Goal: Task Accomplishment & Management: Complete application form

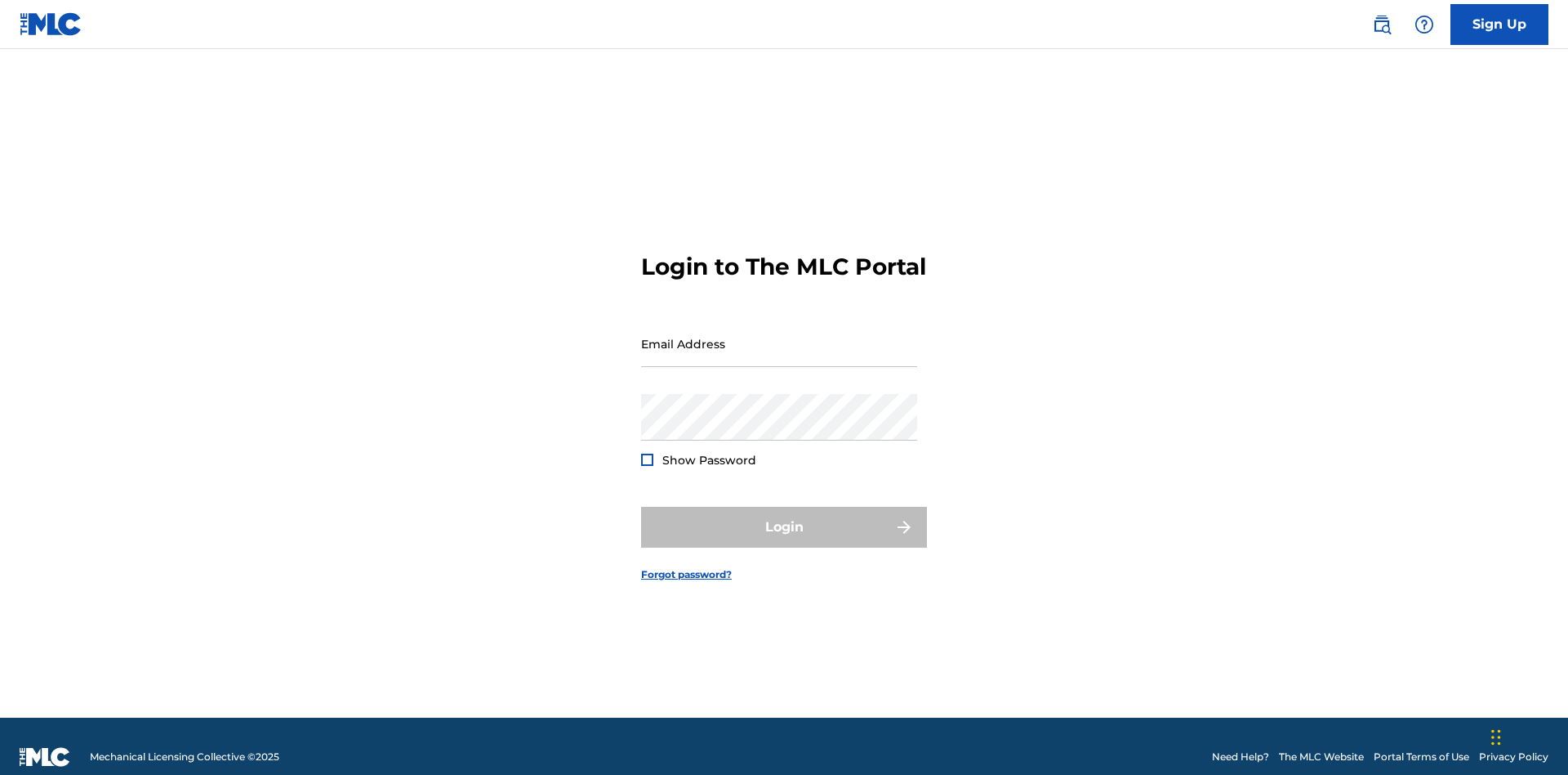
scroll to position [21, 0]
click at [779, 336] on input "Email Address" at bounding box center [778, 344] width 276 height 46
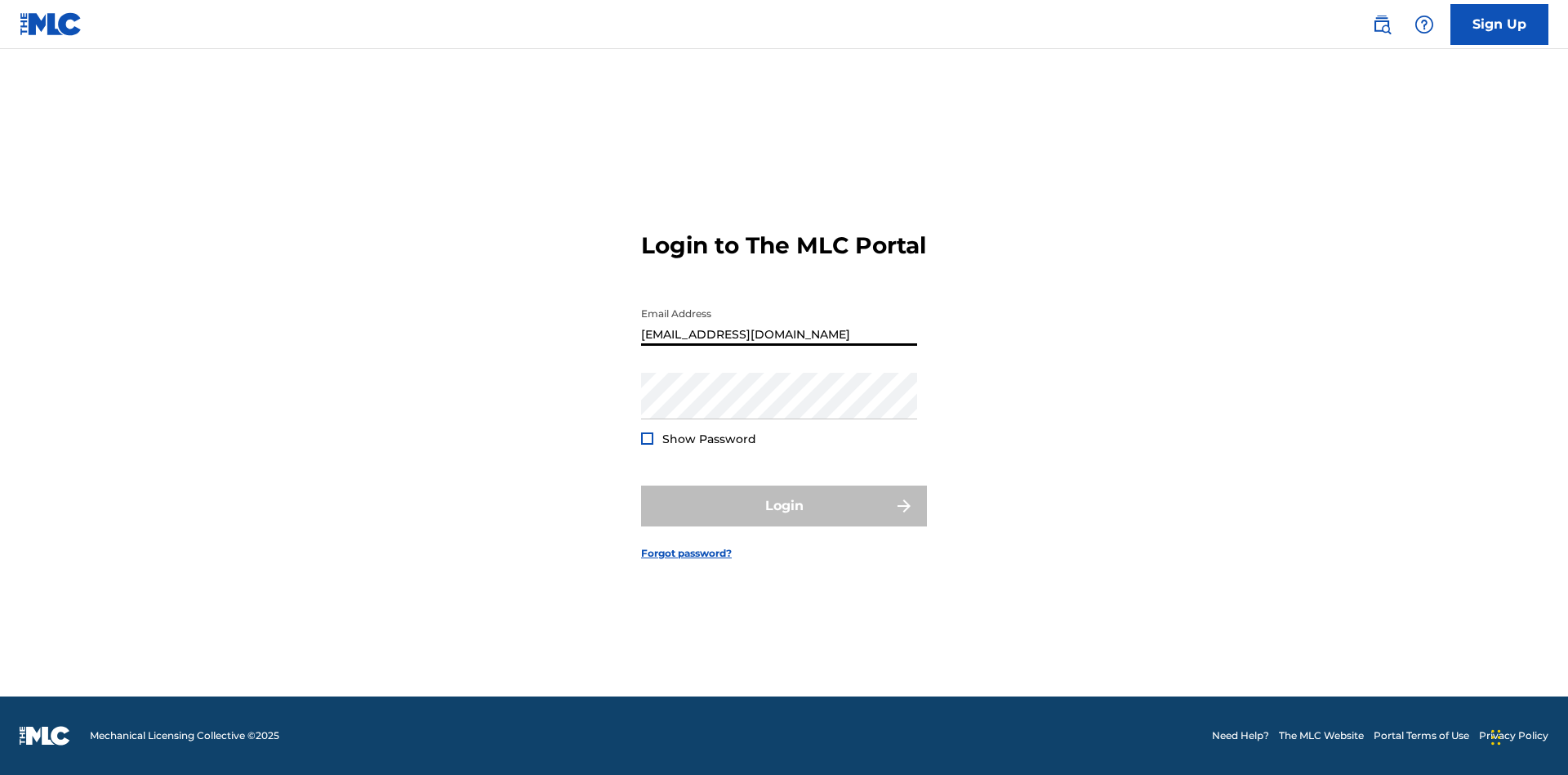
type input "Duke.McTesterson@gmail.com"
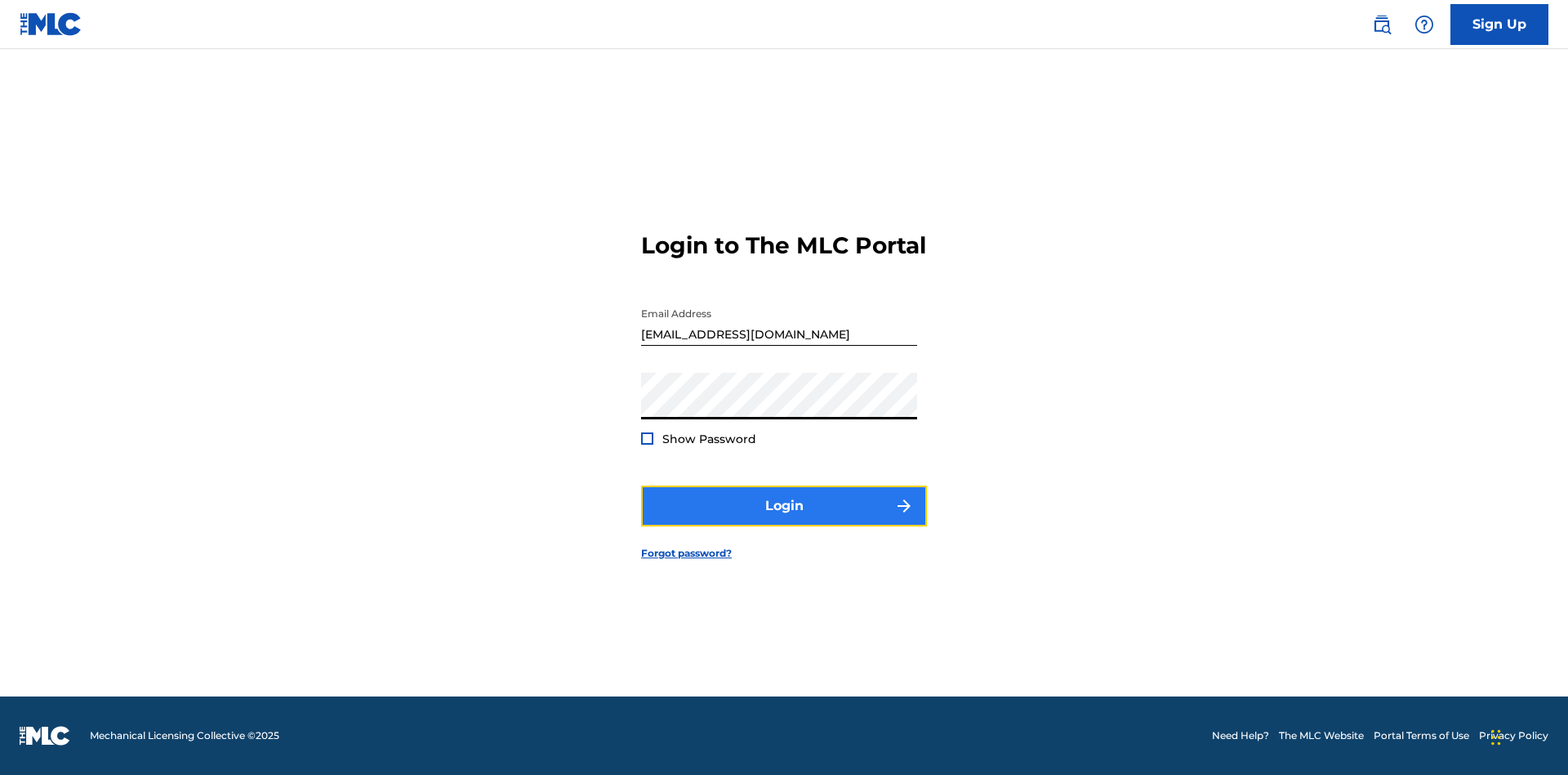
click at [784, 520] on button "Login" at bounding box center [784, 505] width 286 height 41
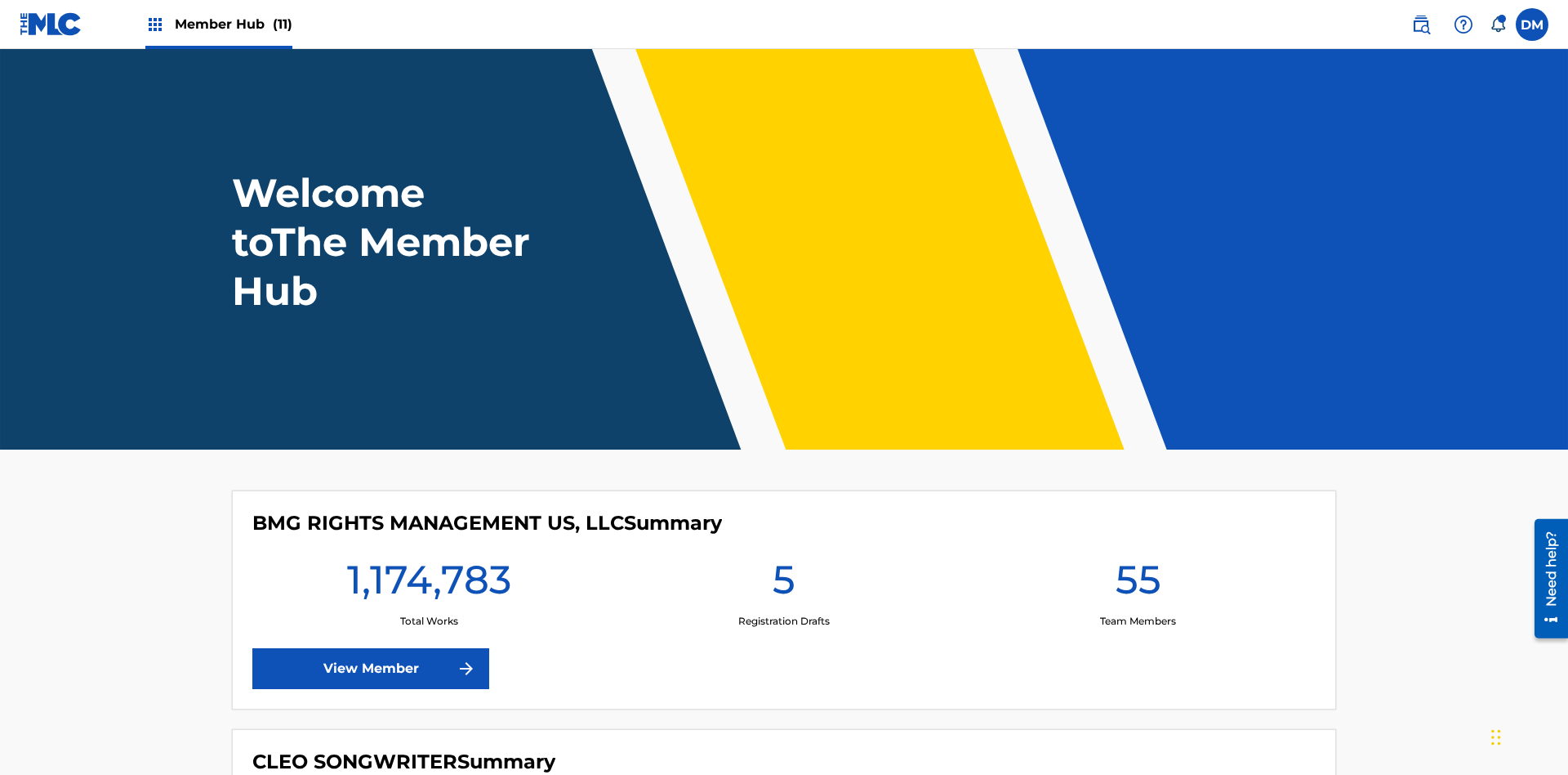
scroll to position [70, 0]
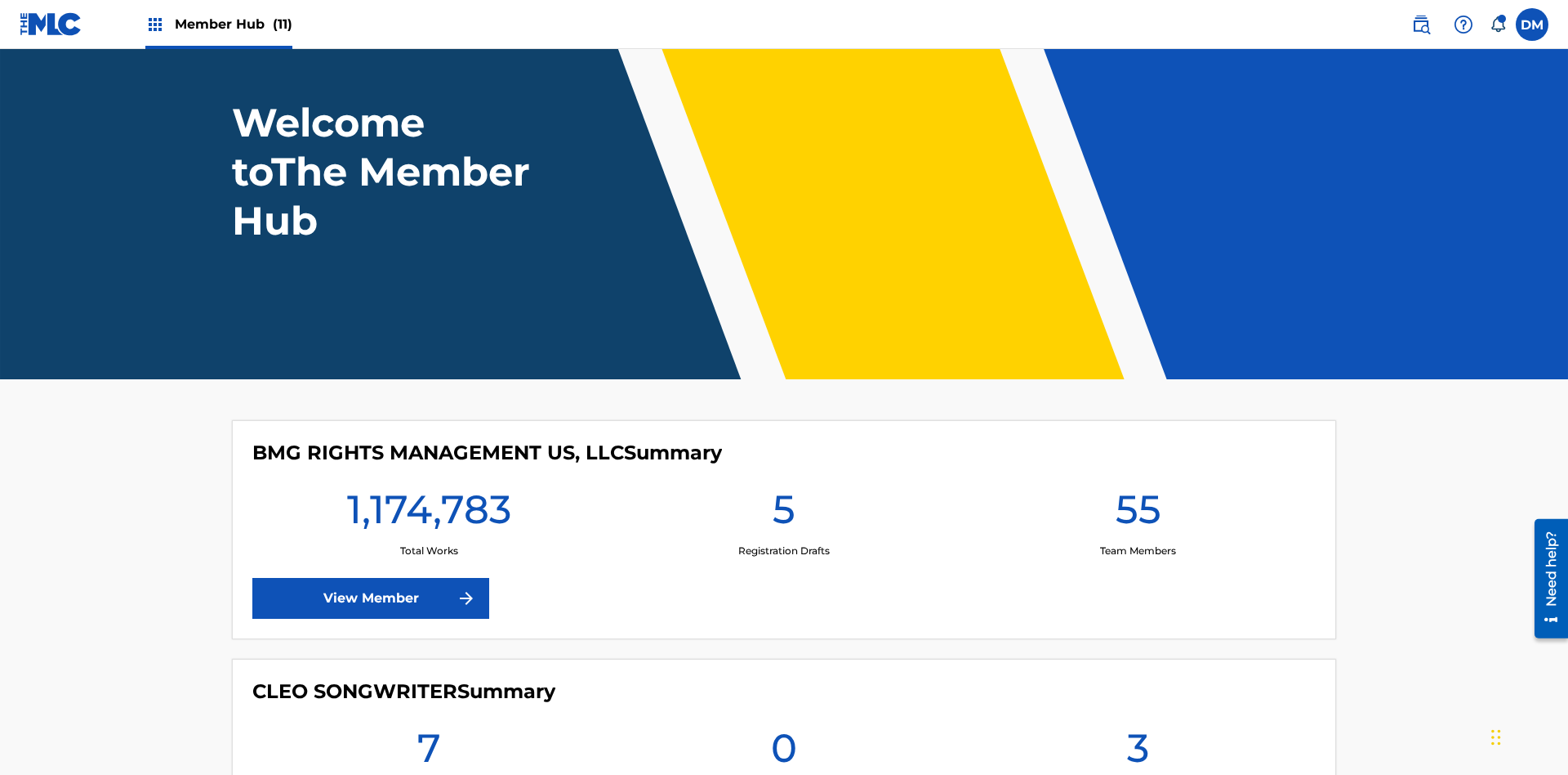
click at [233, 24] on span "Member Hub (11)" at bounding box center [233, 24] width 117 height 18
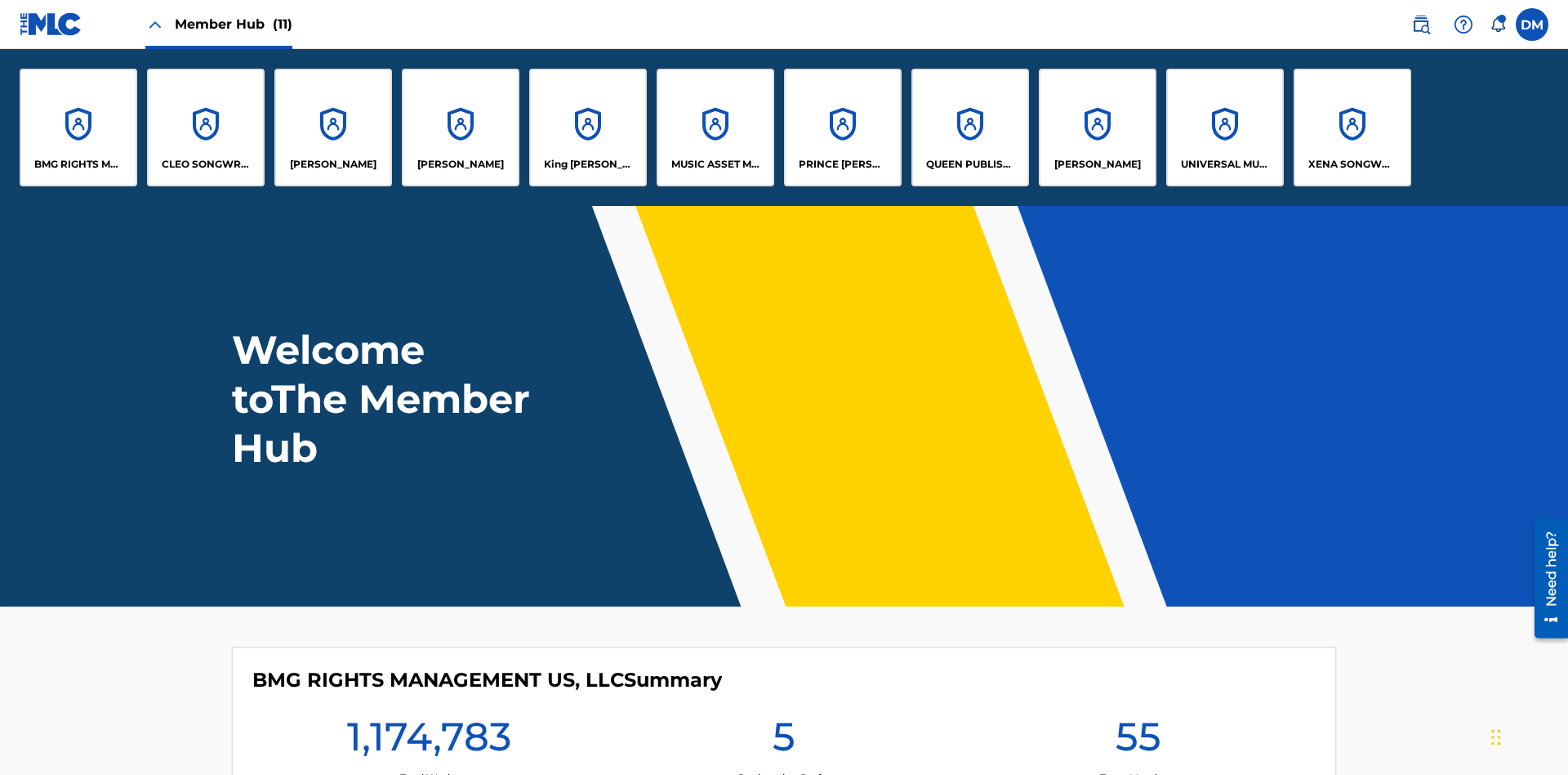
scroll to position [0, 0]
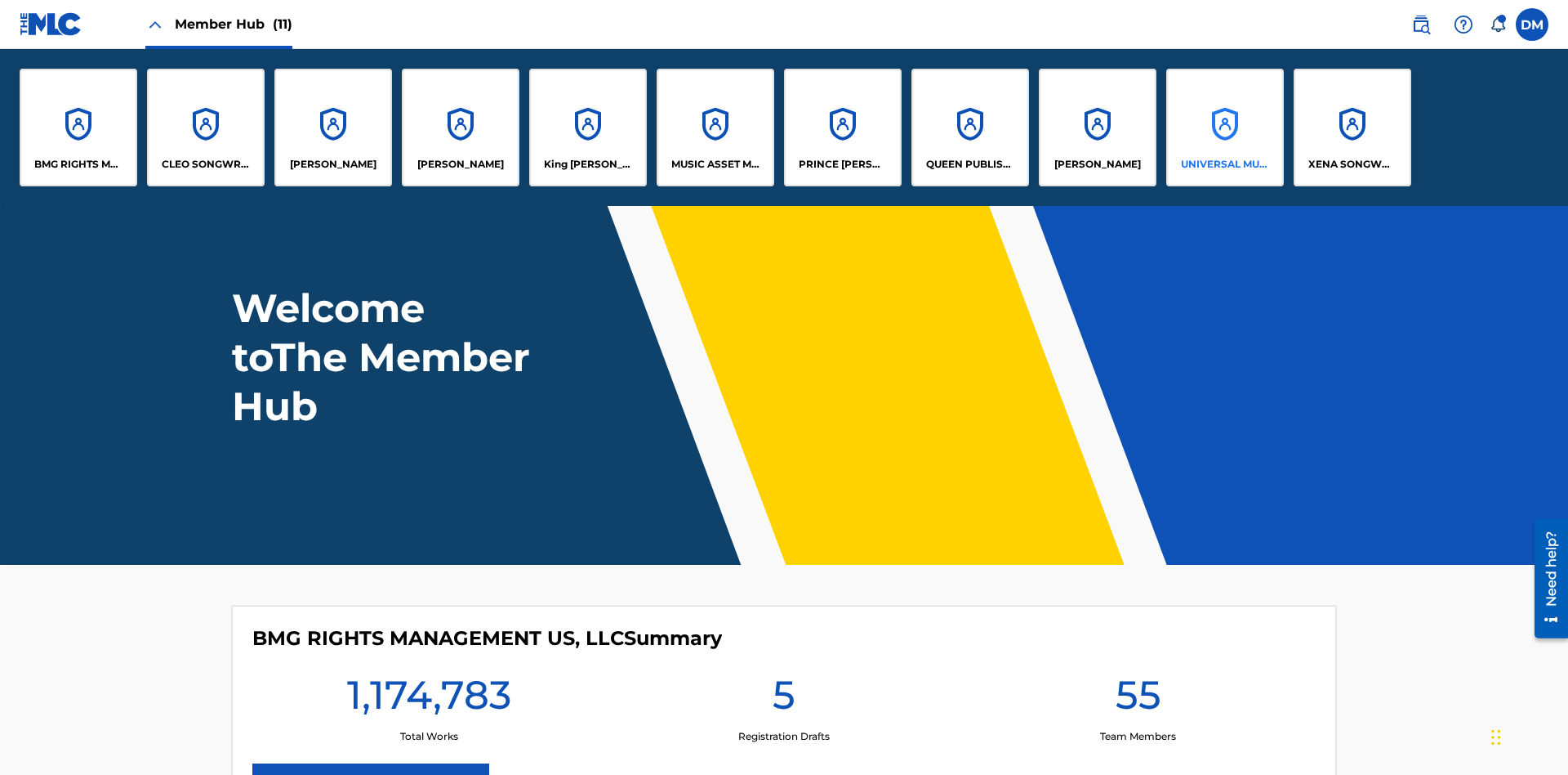
click at [1224, 164] on p "UNIVERSAL MUSIC PUB GROUP" at bounding box center [1225, 164] width 89 height 15
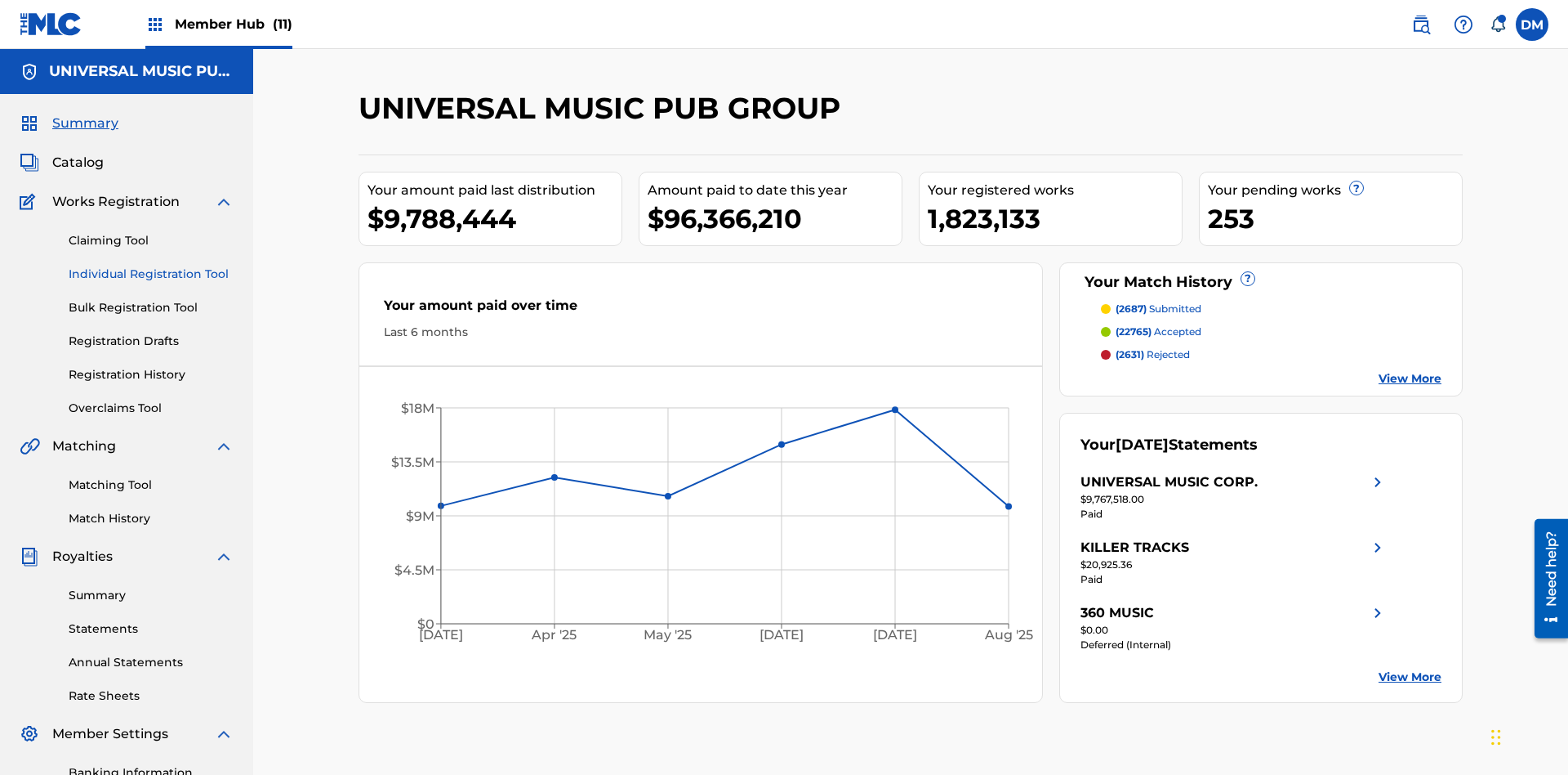
click at [151, 265] on link "Individual Registration Tool" at bounding box center [151, 273] width 165 height 18
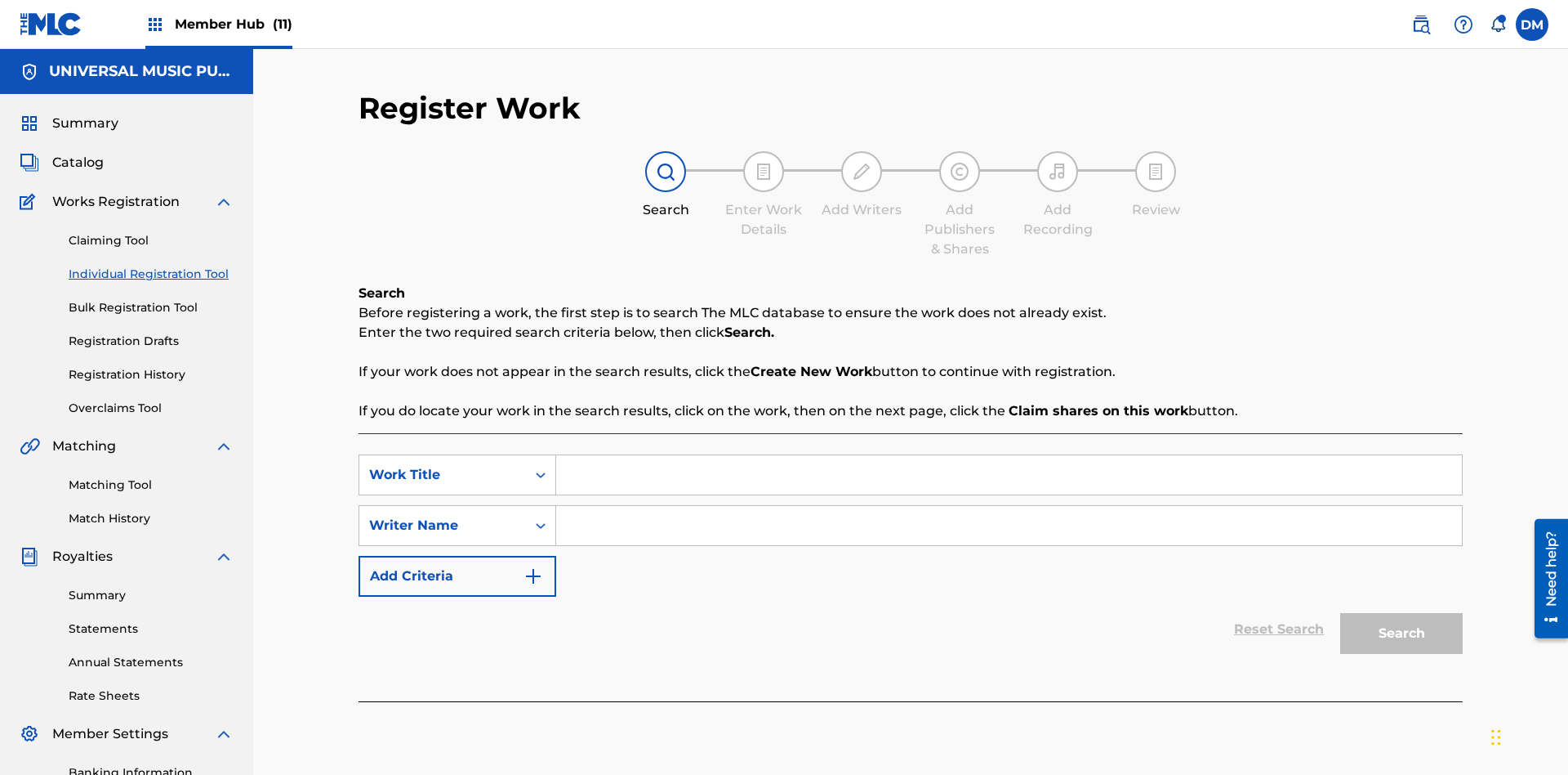
scroll to position [238, 0]
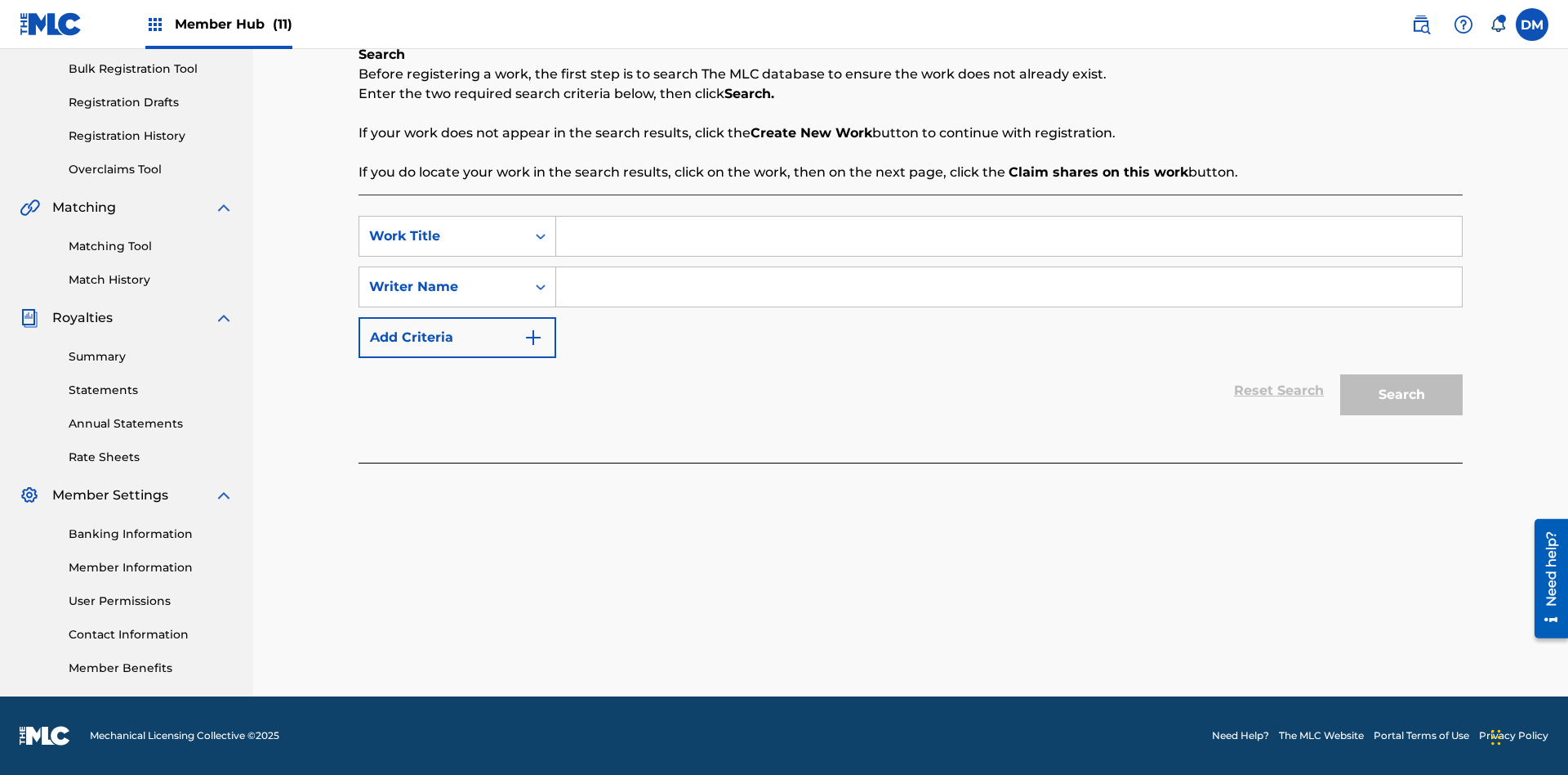
click at [1008, 236] on input "Search Form" at bounding box center [1008, 236] width 906 height 39
type input "Save At Recordings Page Prior To Adding Recordings"
click at [1008, 286] on input "Search Form" at bounding box center [1008, 286] width 906 height 39
type input "QWERTYUIOP"
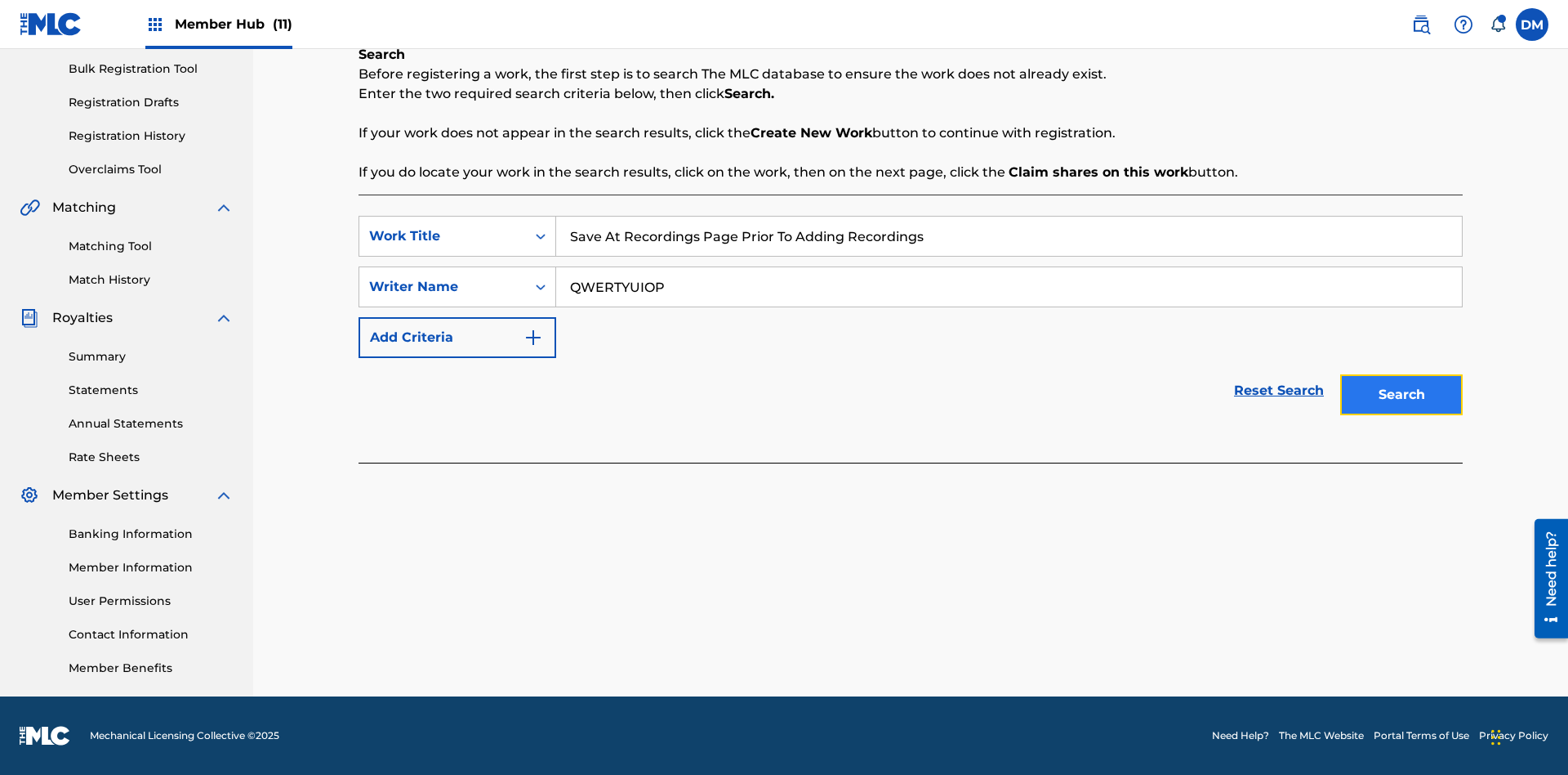
click at [1402, 394] on button "Search" at bounding box center [1401, 394] width 123 height 41
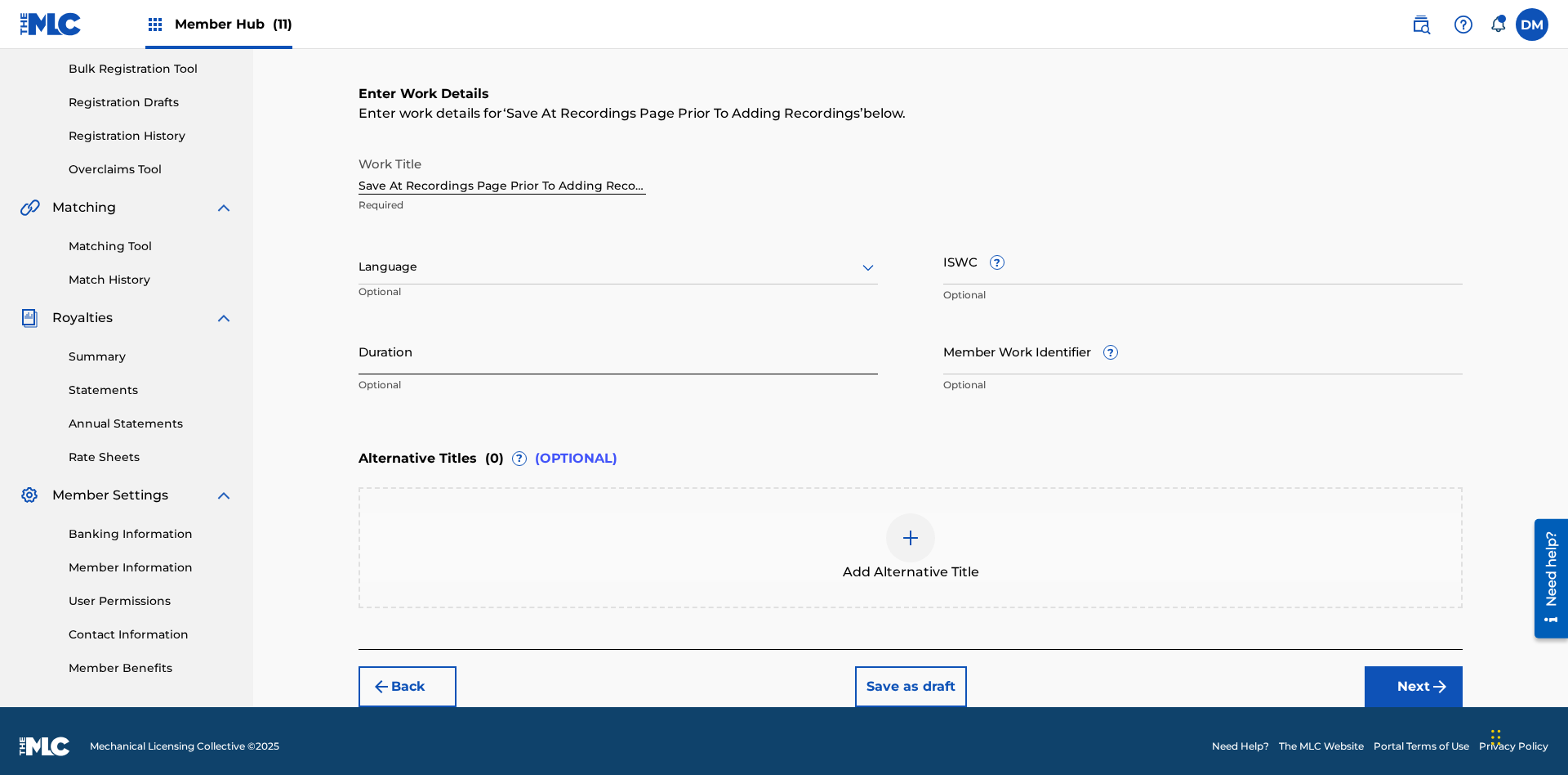
click at [619, 340] on input "Duration" at bounding box center [618, 351] width 520 height 46
click at [619, 340] on input "0" at bounding box center [618, 351] width 520 height 46
type input "00:00"
click at [868, 258] on icon at bounding box center [868, 267] width 19 height 19
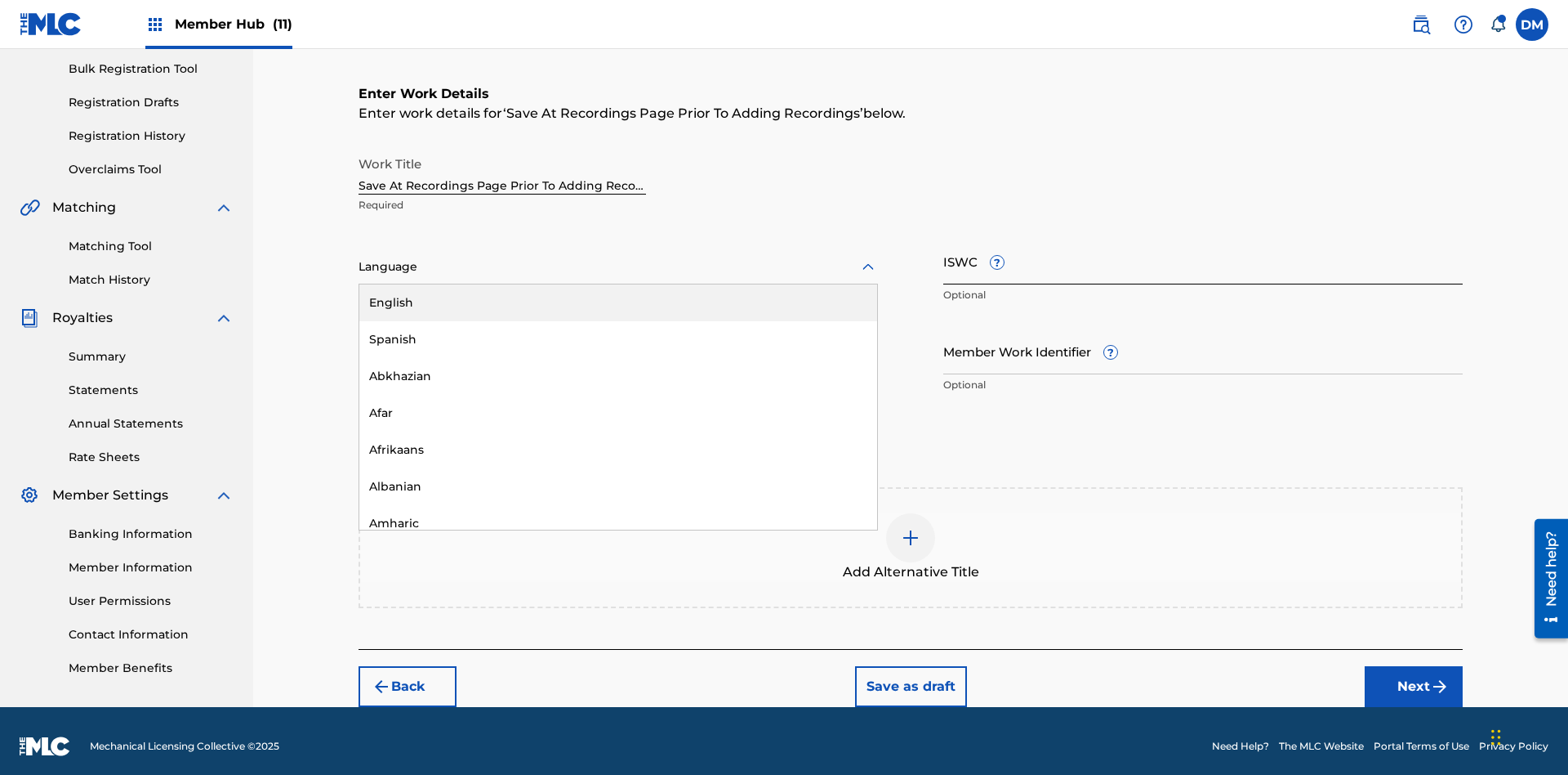
click at [619, 402] on div "Afar" at bounding box center [618, 413] width 518 height 37
click at [1203, 340] on input "Member Work Identifier ?" at bounding box center [1203, 351] width 520 height 46
type input "2025.09.28.04"
click at [1203, 250] on input "ISWC ?" at bounding box center [1203, 260] width 520 height 46
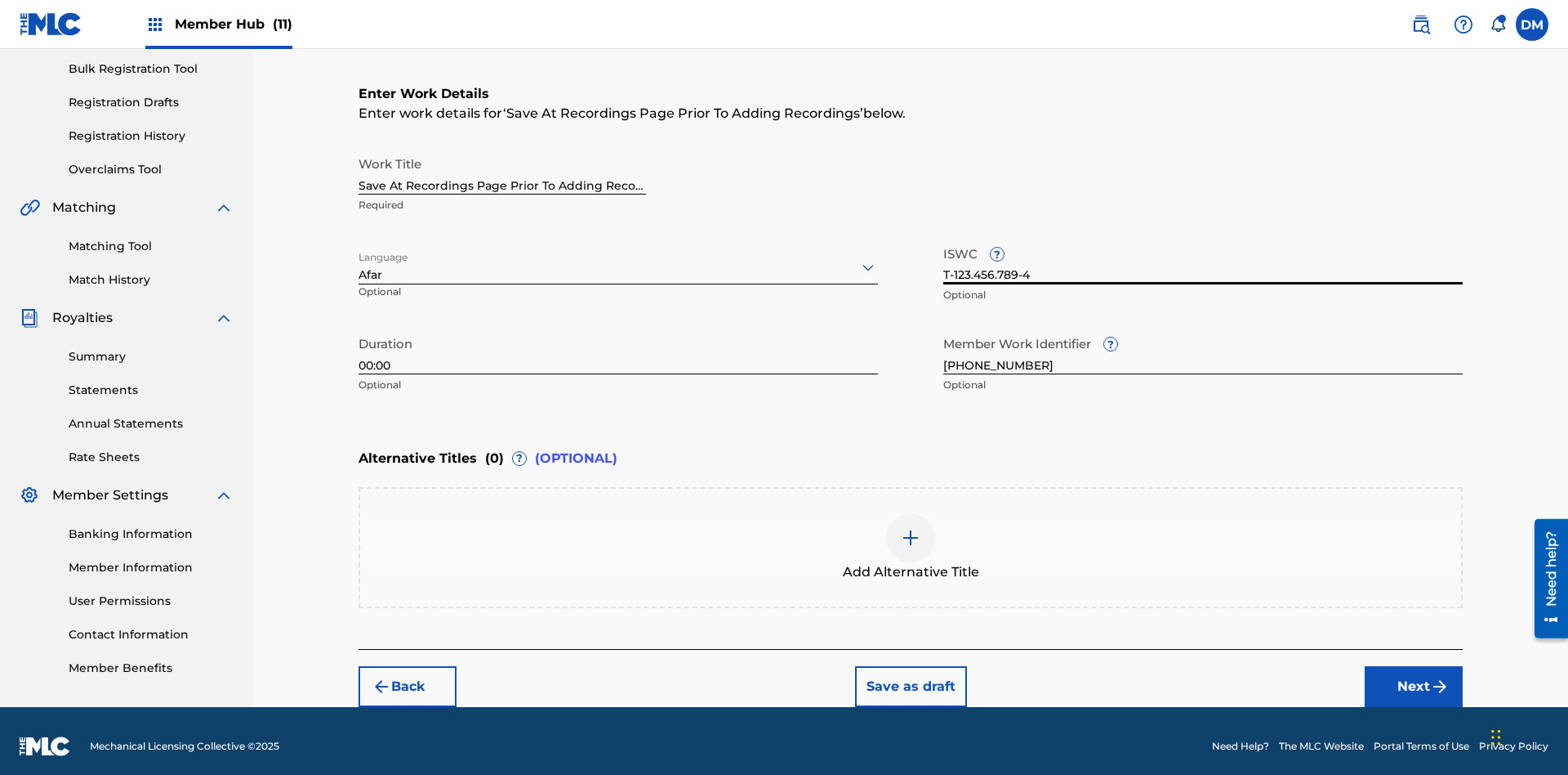
type input "T-123.456.789-4"
click at [911, 536] on img at bounding box center [911, 537] width 19 height 19
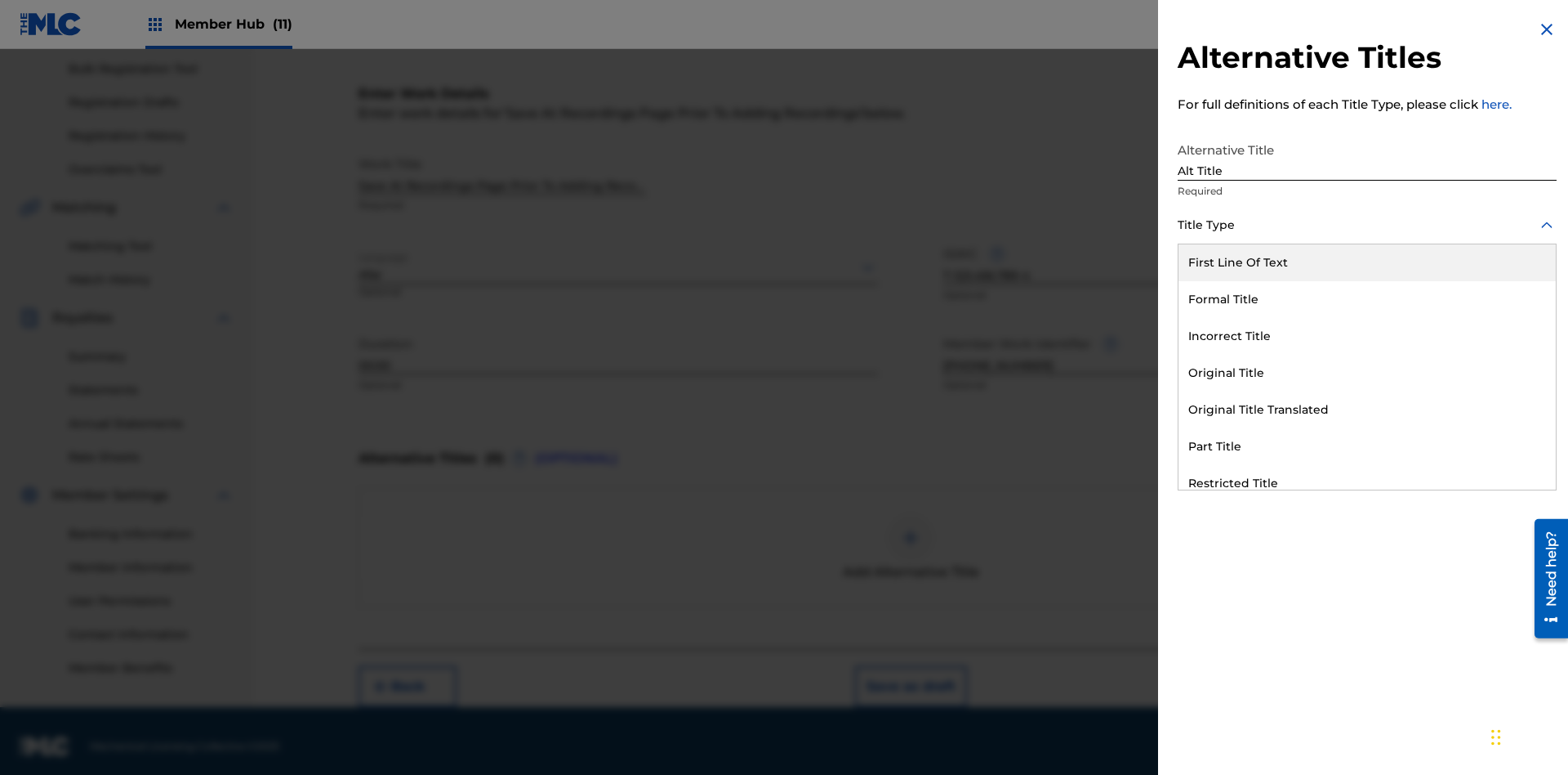
click at [1368, 372] on div "Original Title" at bounding box center [1367, 373] width 378 height 37
click at [1368, 298] on div at bounding box center [1367, 298] width 379 height 20
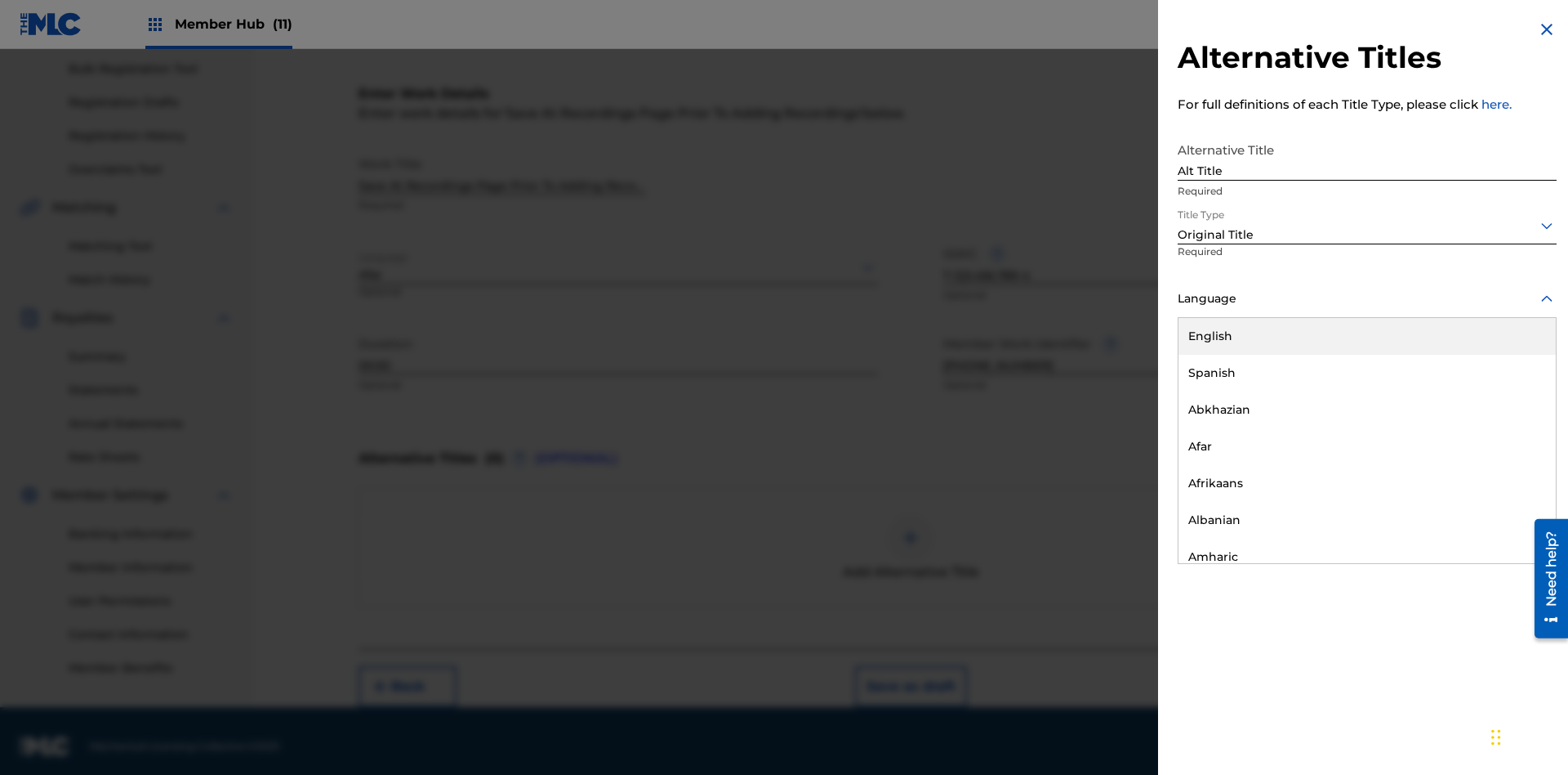
click at [1508, 394] on button "Add Title" at bounding box center [1508, 394] width 98 height 41
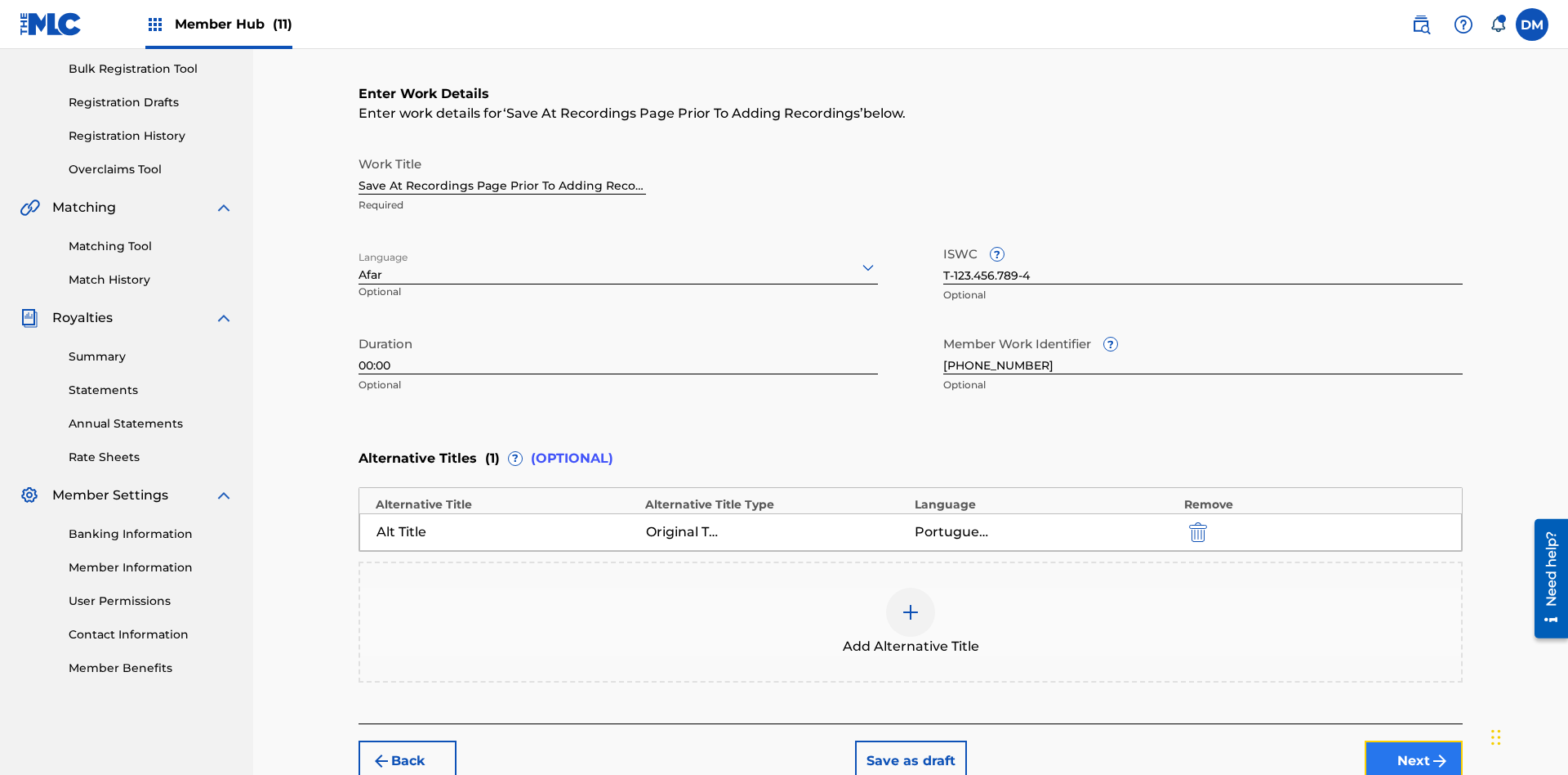
click at [1414, 740] on button "Next" at bounding box center [1414, 760] width 98 height 41
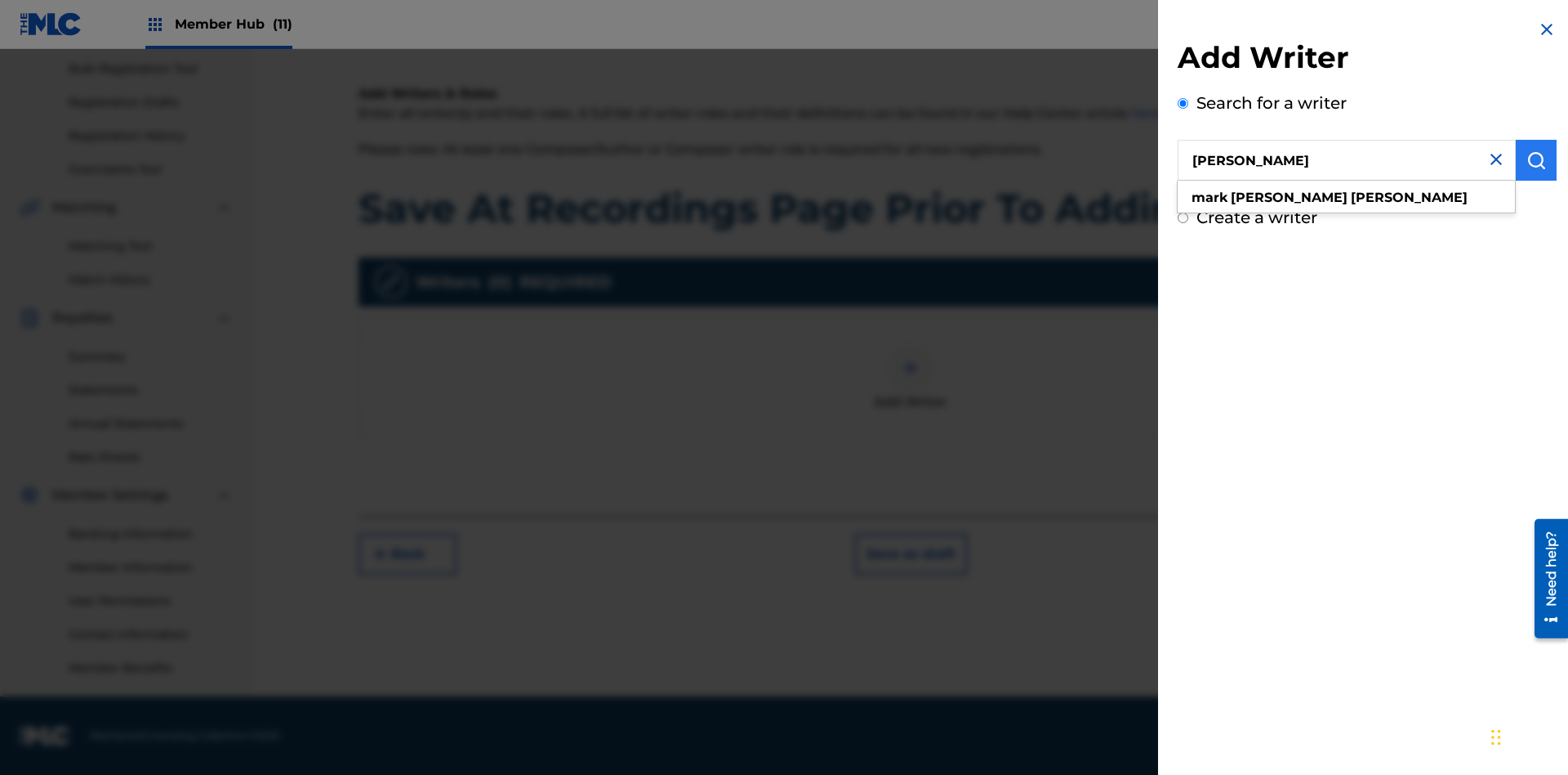
type input "MARK STEVEN BERKOWITZ"
click at [1537, 160] on img "submit" at bounding box center [1536, 160] width 19 height 19
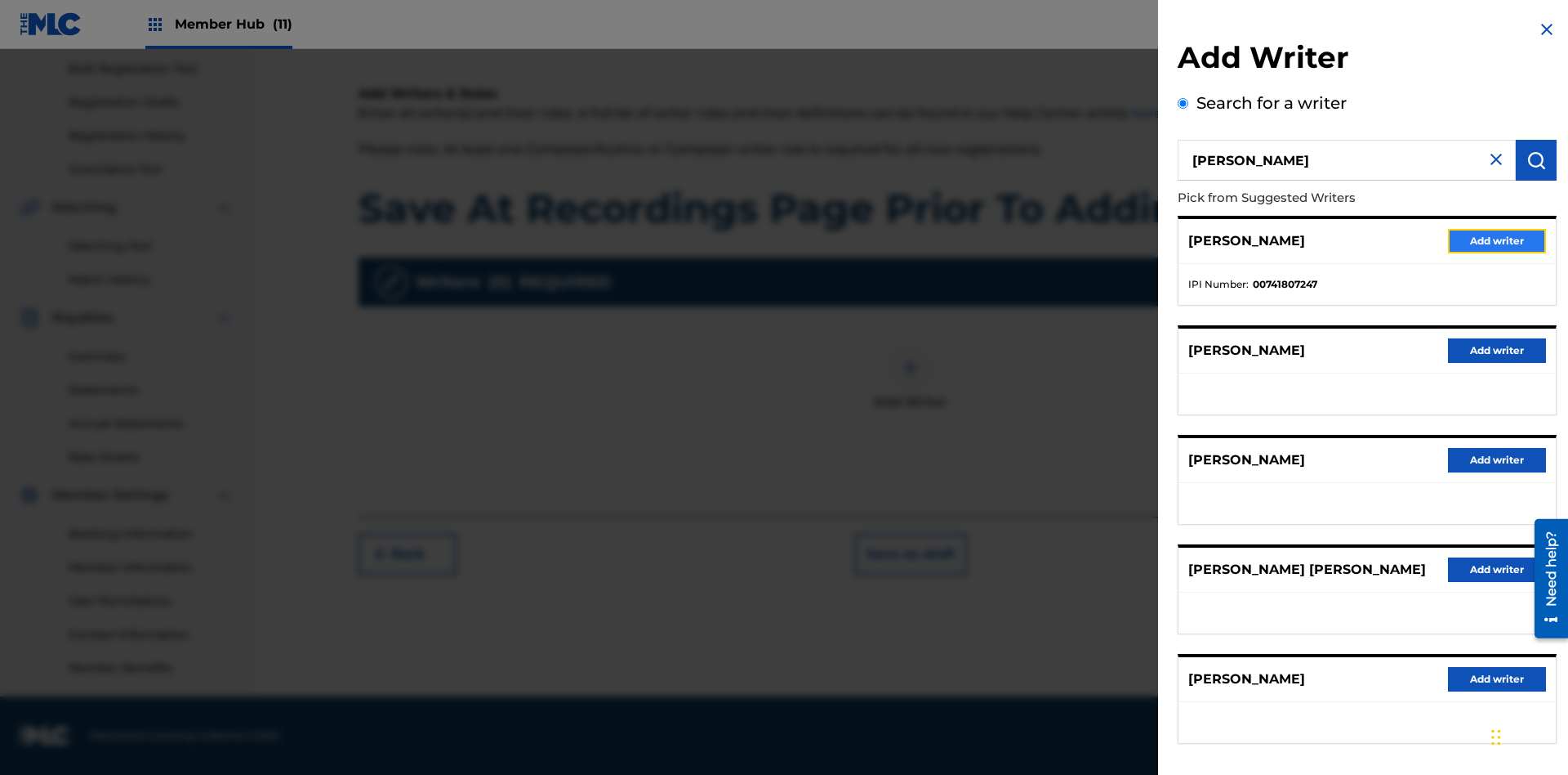
click at [1497, 240] on button "Add writer" at bounding box center [1497, 241] width 98 height 25
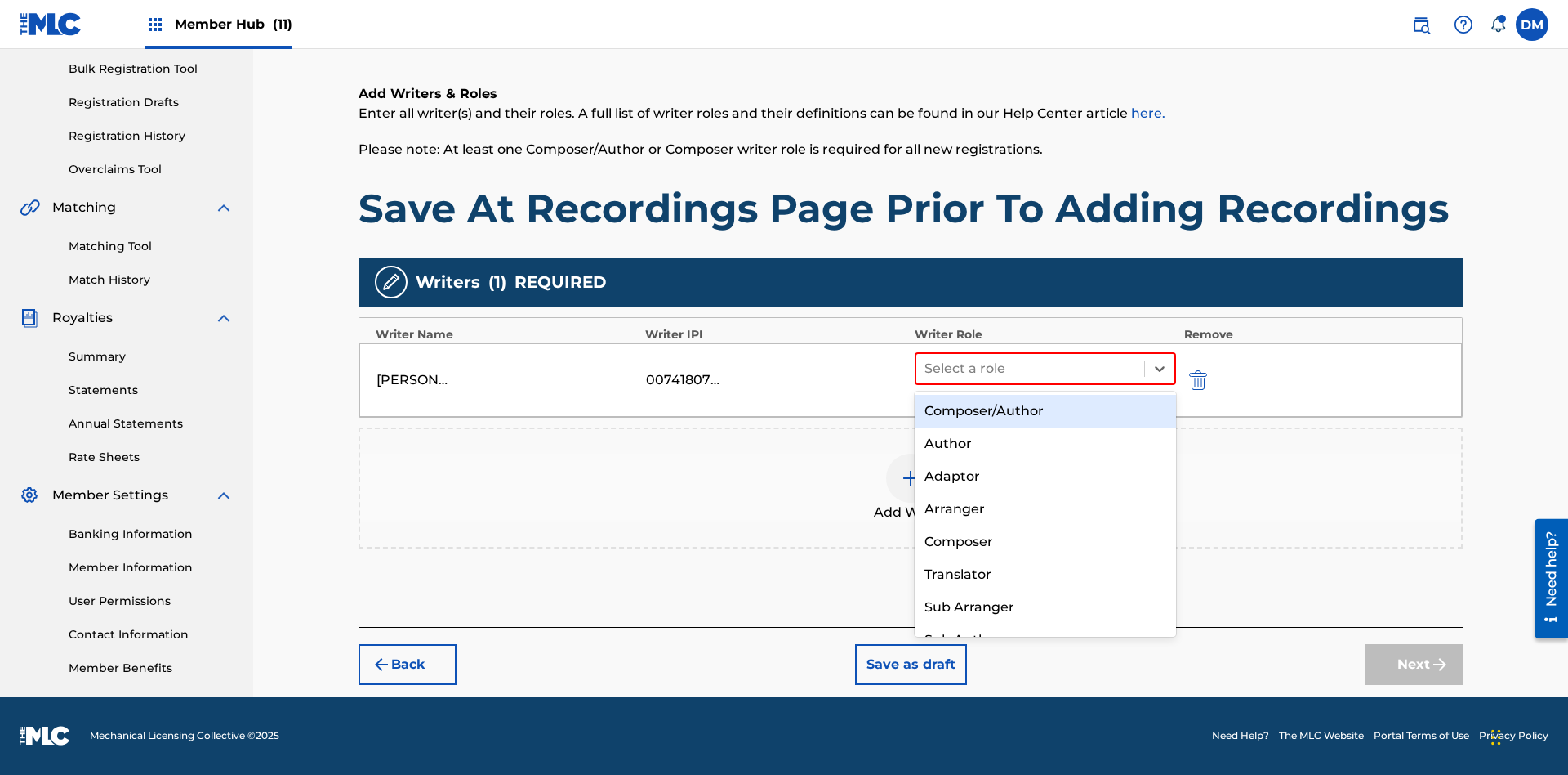
click at [1044, 541] on div "Composer" at bounding box center [1045, 541] width 261 height 32
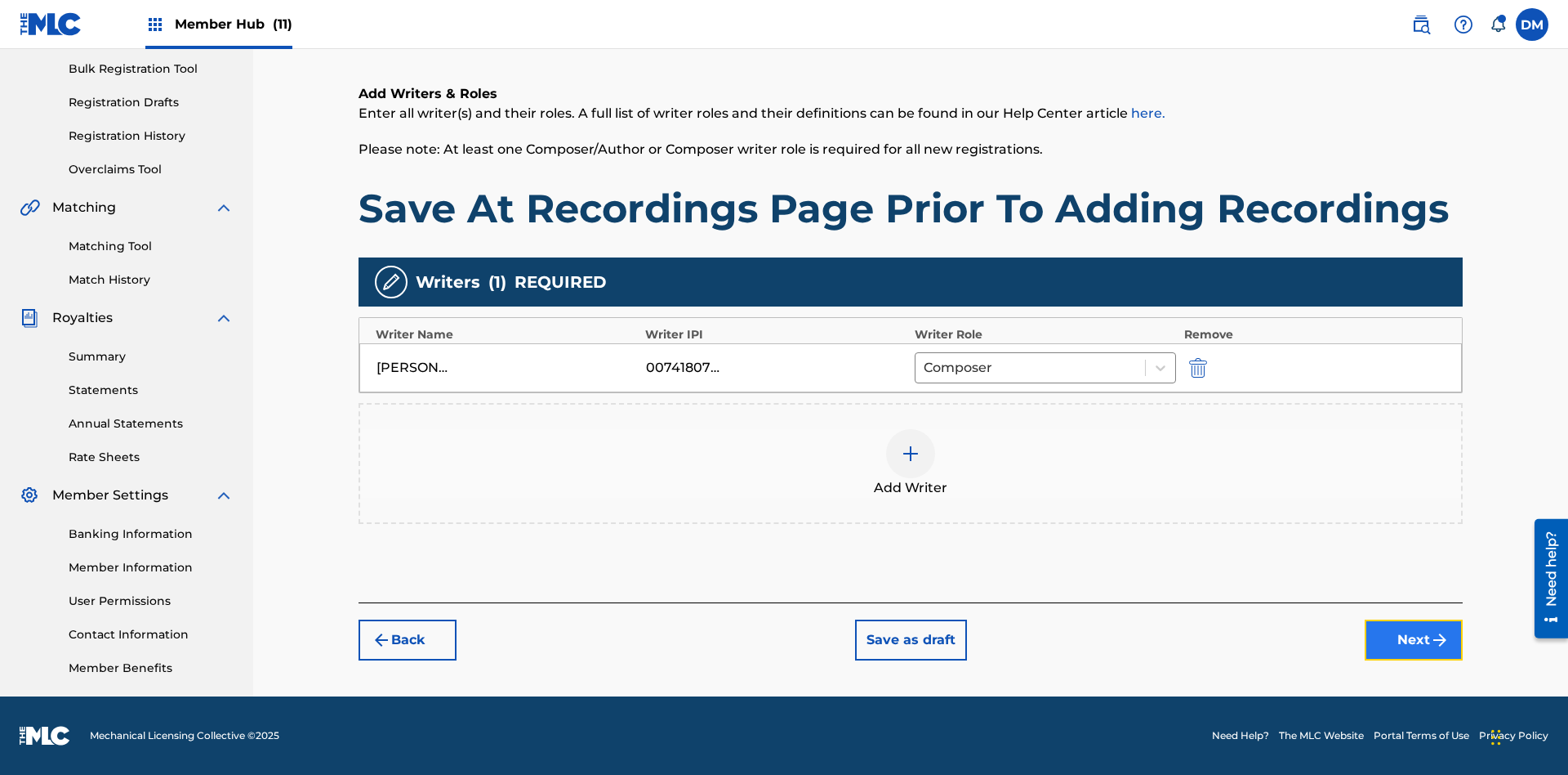
click at [1414, 641] on button "Next" at bounding box center [1414, 639] width 98 height 41
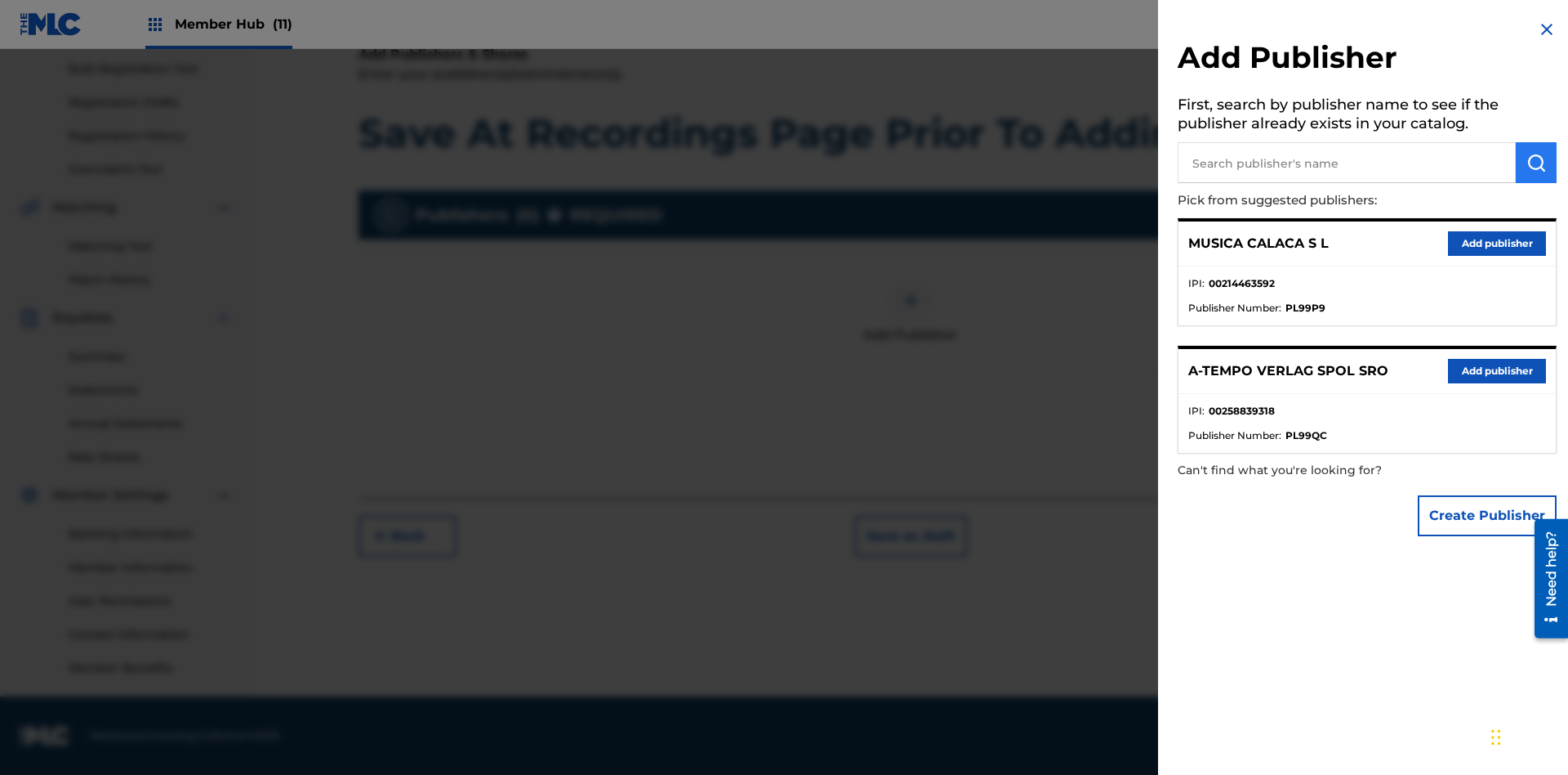
click at [1347, 163] on input "text" at bounding box center [1346, 163] width 338 height 41
click at [1537, 163] on img "submit" at bounding box center [1536, 162] width 19 height 19
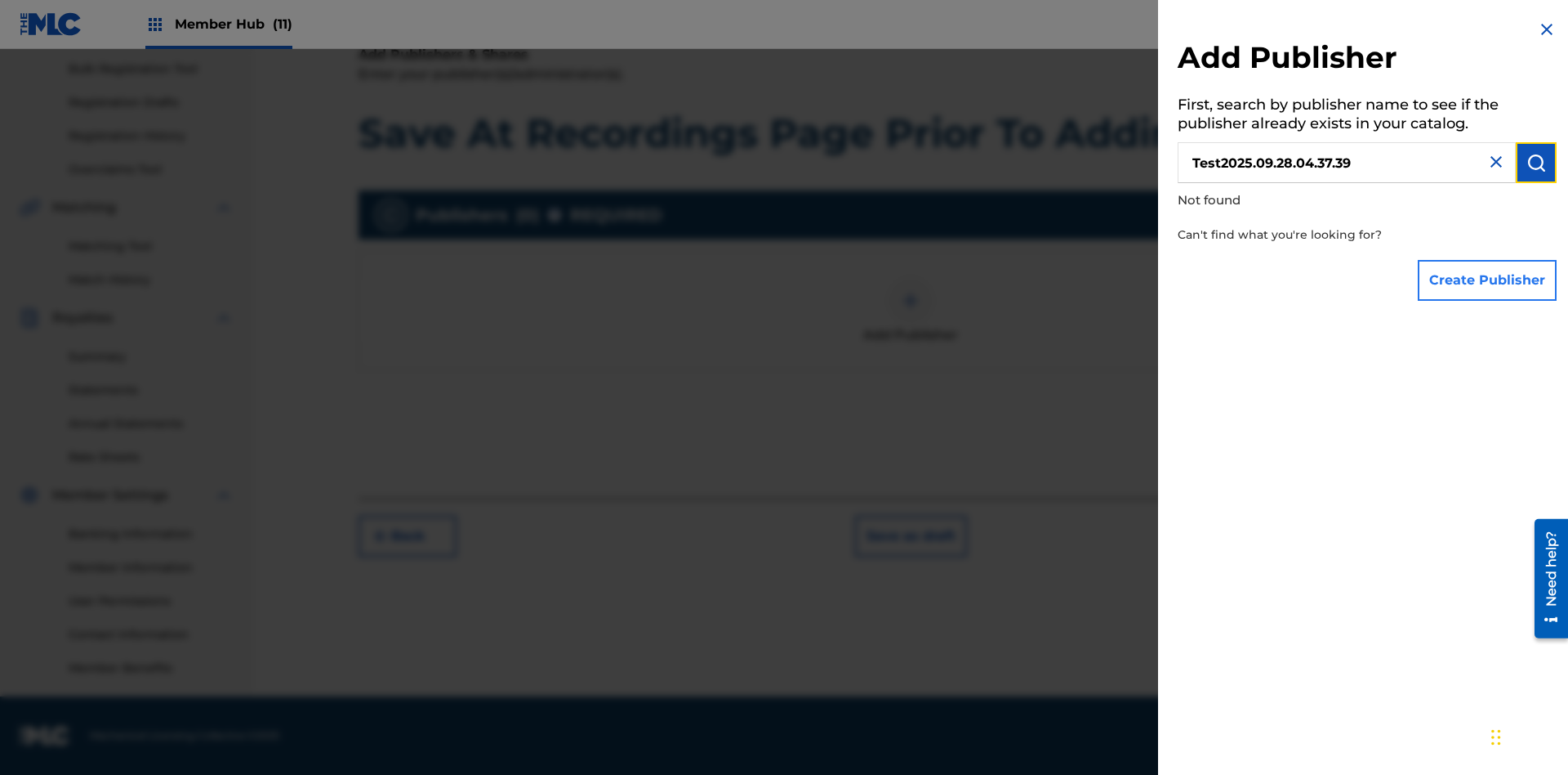
click at [1489, 280] on button "Create Publisher" at bounding box center [1488, 280] width 139 height 41
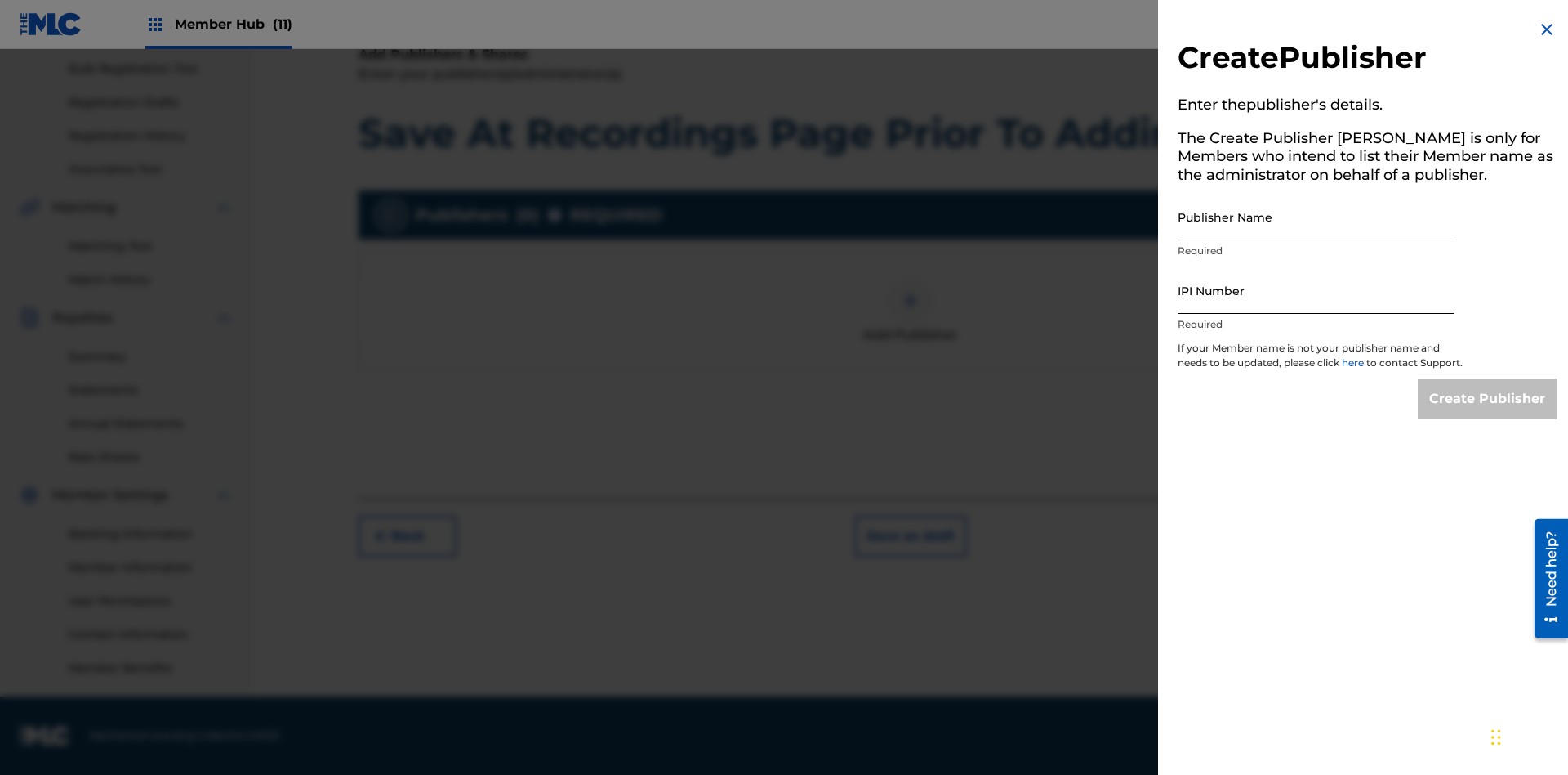
click at [1316, 216] on input "Publisher Name" at bounding box center [1315, 217] width 276 height 46
click at [1316, 290] on input "IPI Number" at bounding box center [1315, 290] width 276 height 46
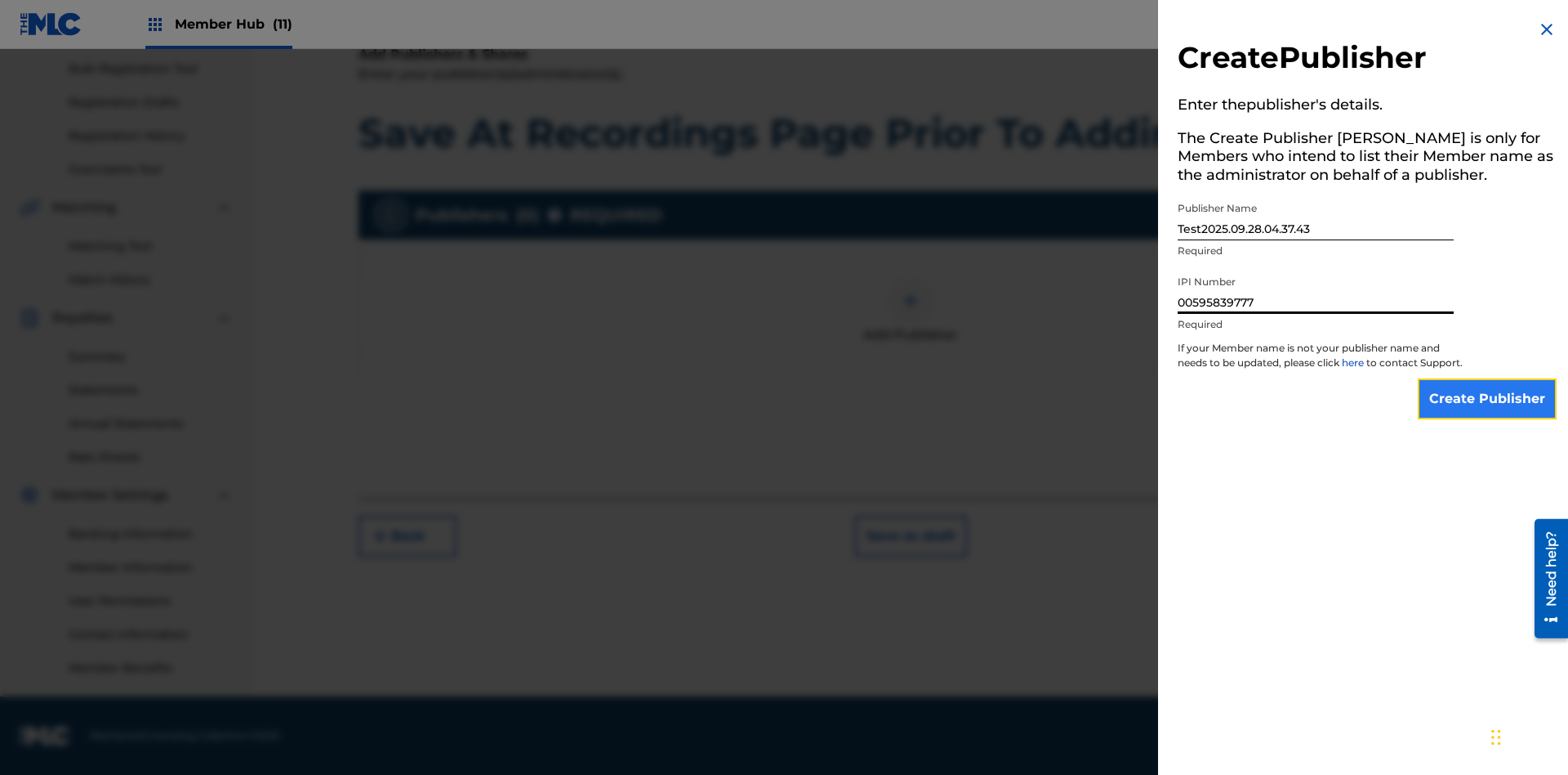
click at [1489, 414] on input "Create Publisher" at bounding box center [1488, 399] width 139 height 41
click at [1489, 379] on input "Create Publisher" at bounding box center [1488, 399] width 139 height 41
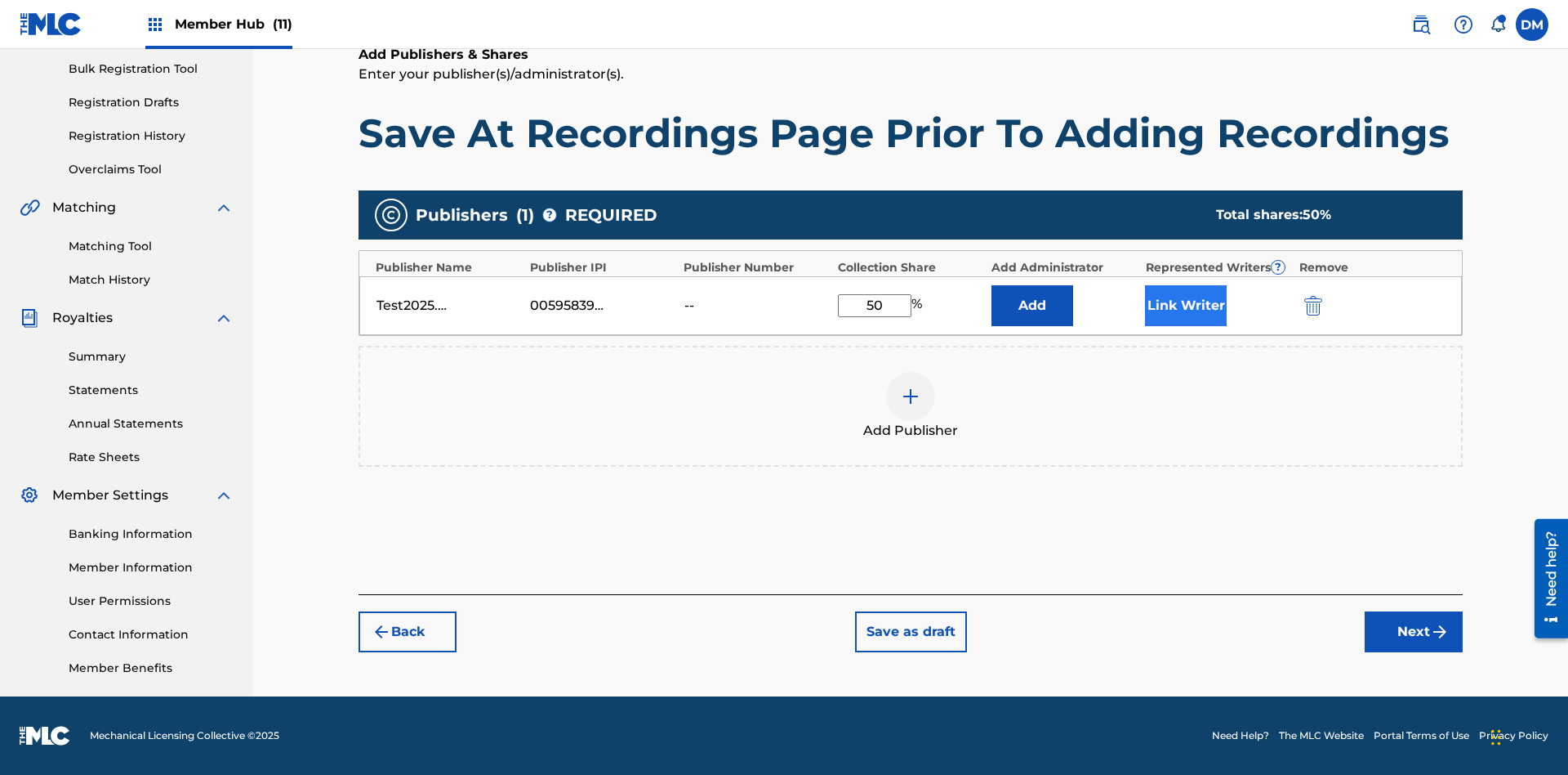
type input "50"
click at [1186, 305] on button "Link Writer" at bounding box center [1186, 306] width 81 height 41
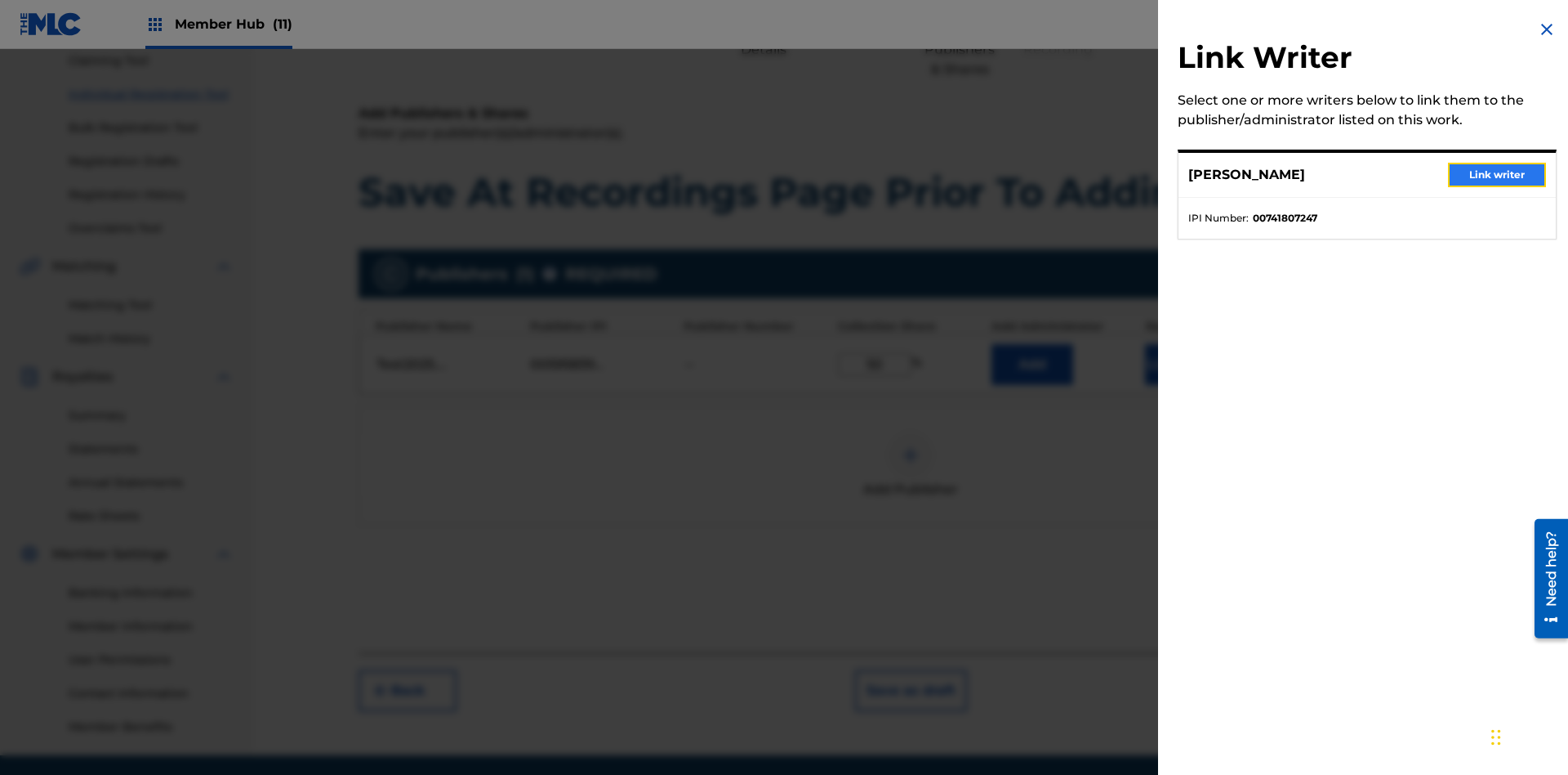
click at [1497, 175] on button "Link writer" at bounding box center [1497, 175] width 98 height 25
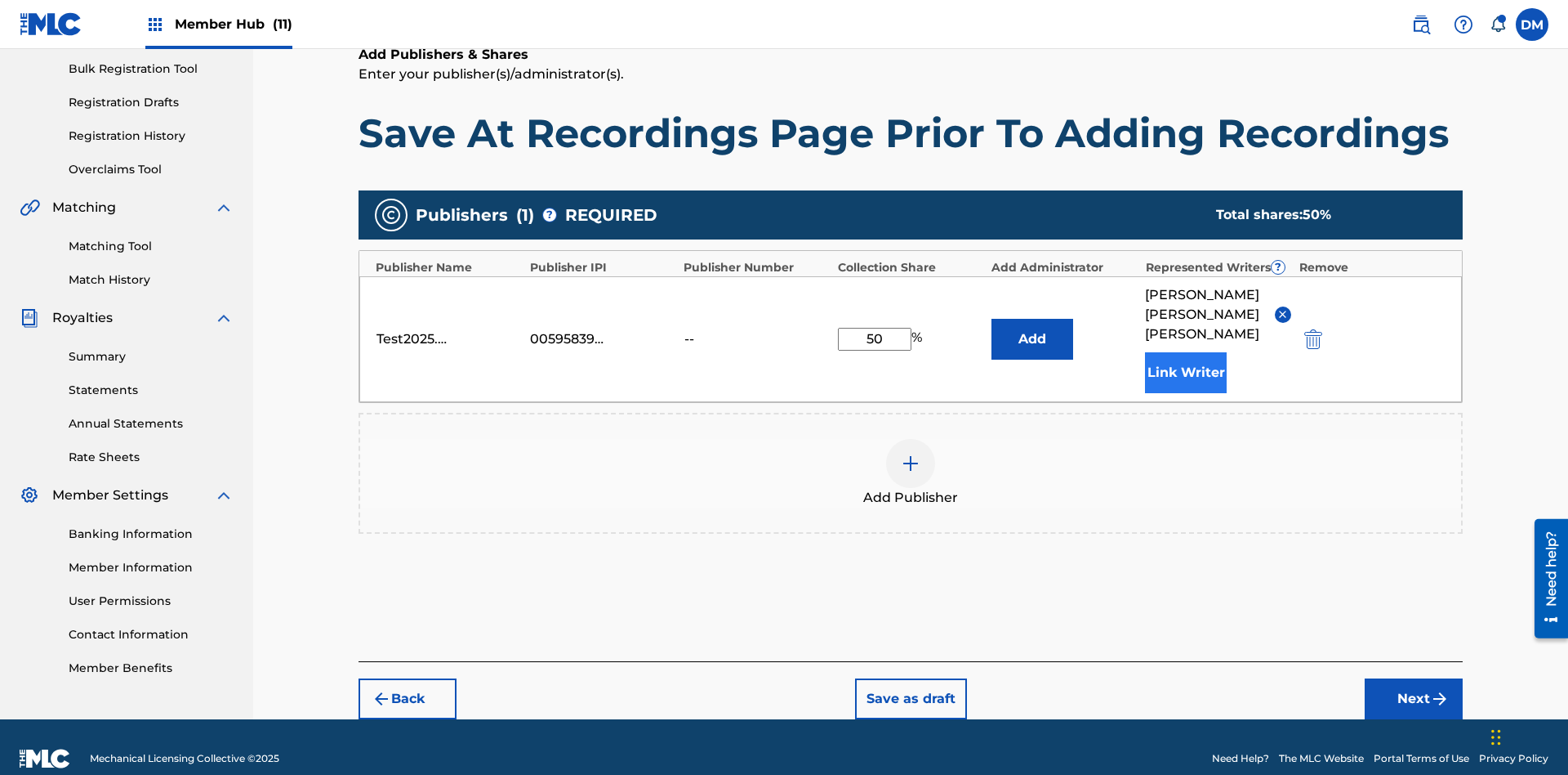
click at [1186, 352] on button "Link Writer" at bounding box center [1186, 372] width 81 height 41
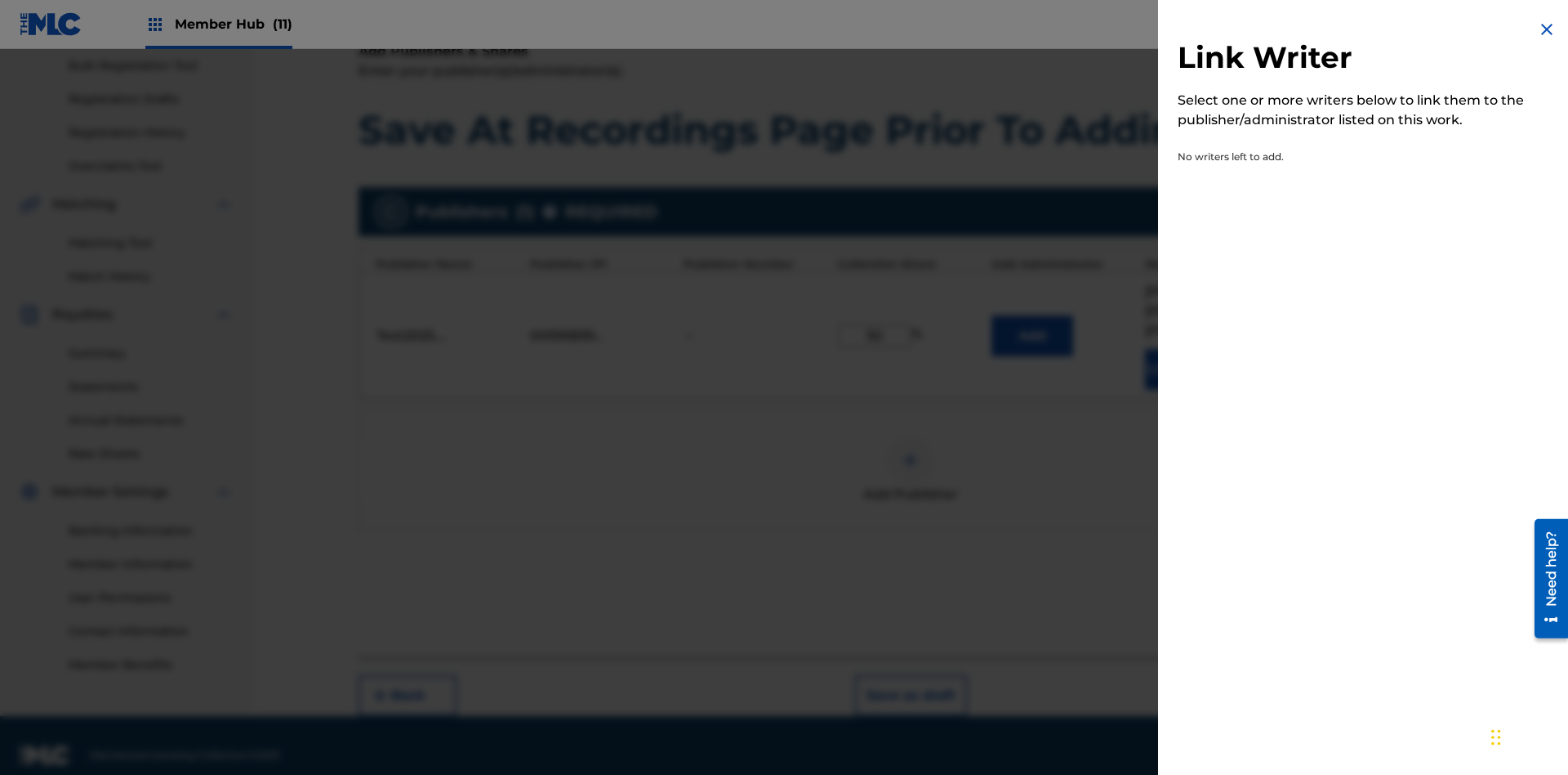
click at [1547, 30] on img at bounding box center [1547, 29] width 19 height 19
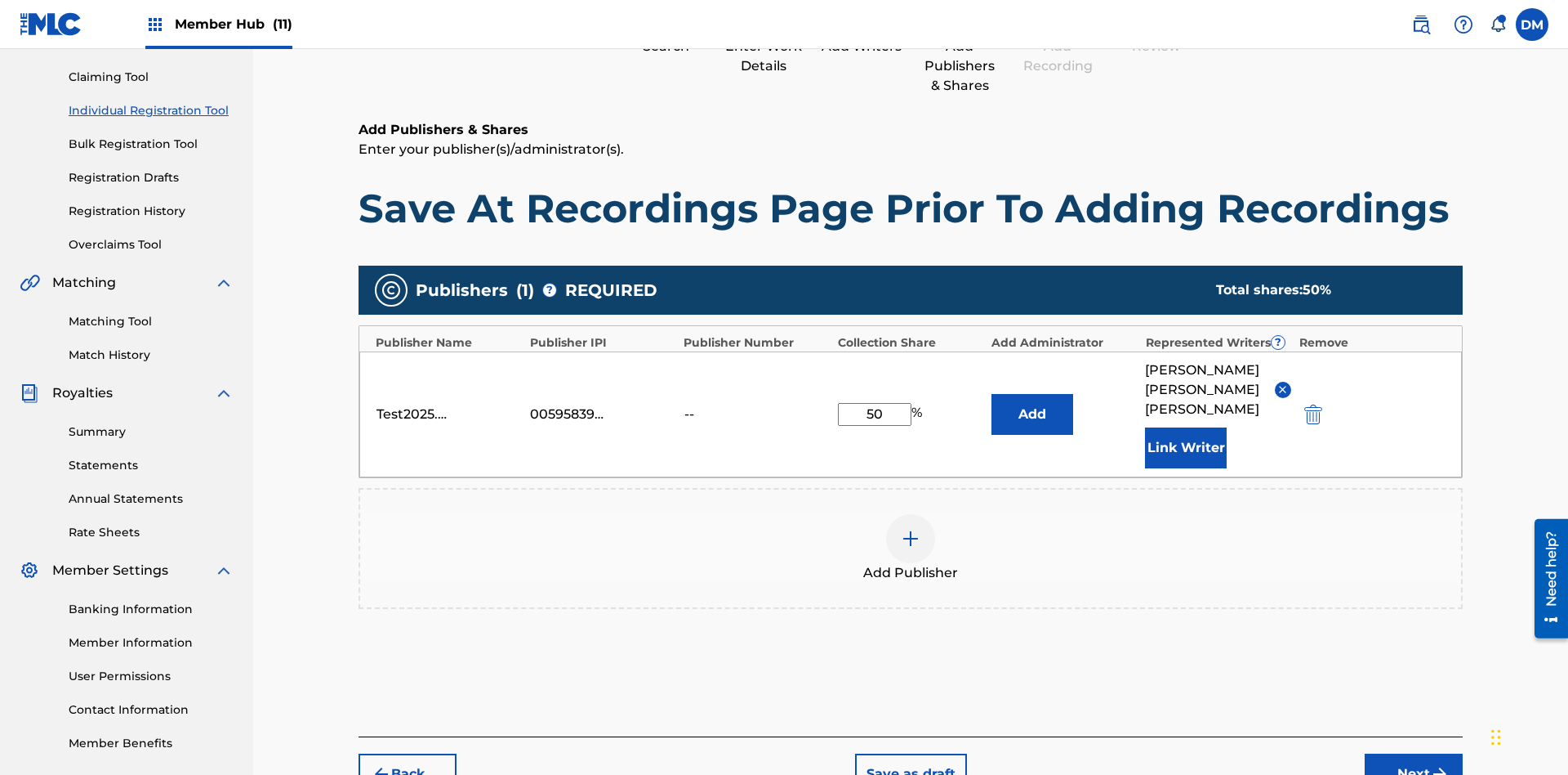
scroll to position [242, 0]
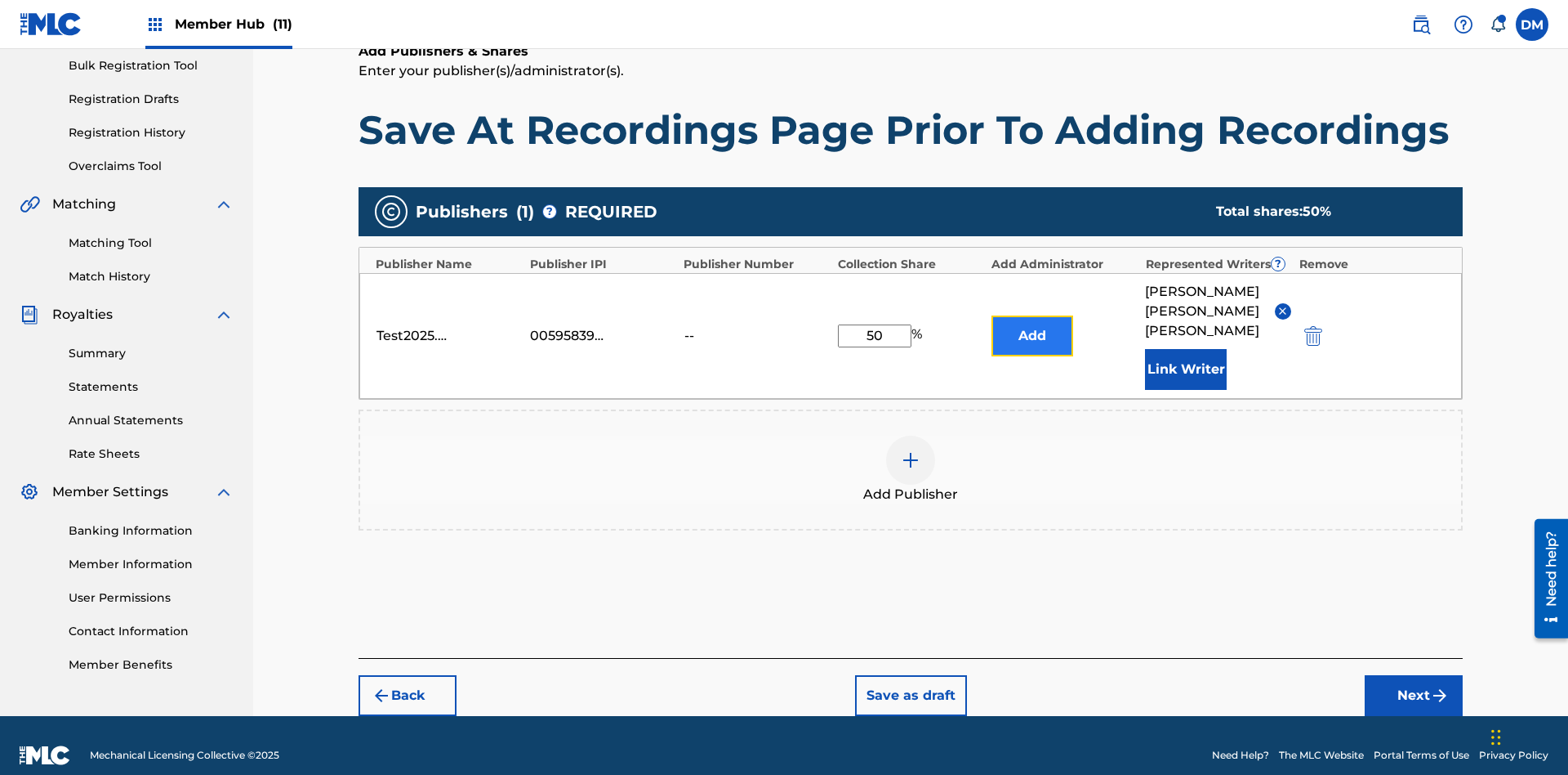
click at [1032, 325] on button "Add" at bounding box center [1032, 335] width 81 height 41
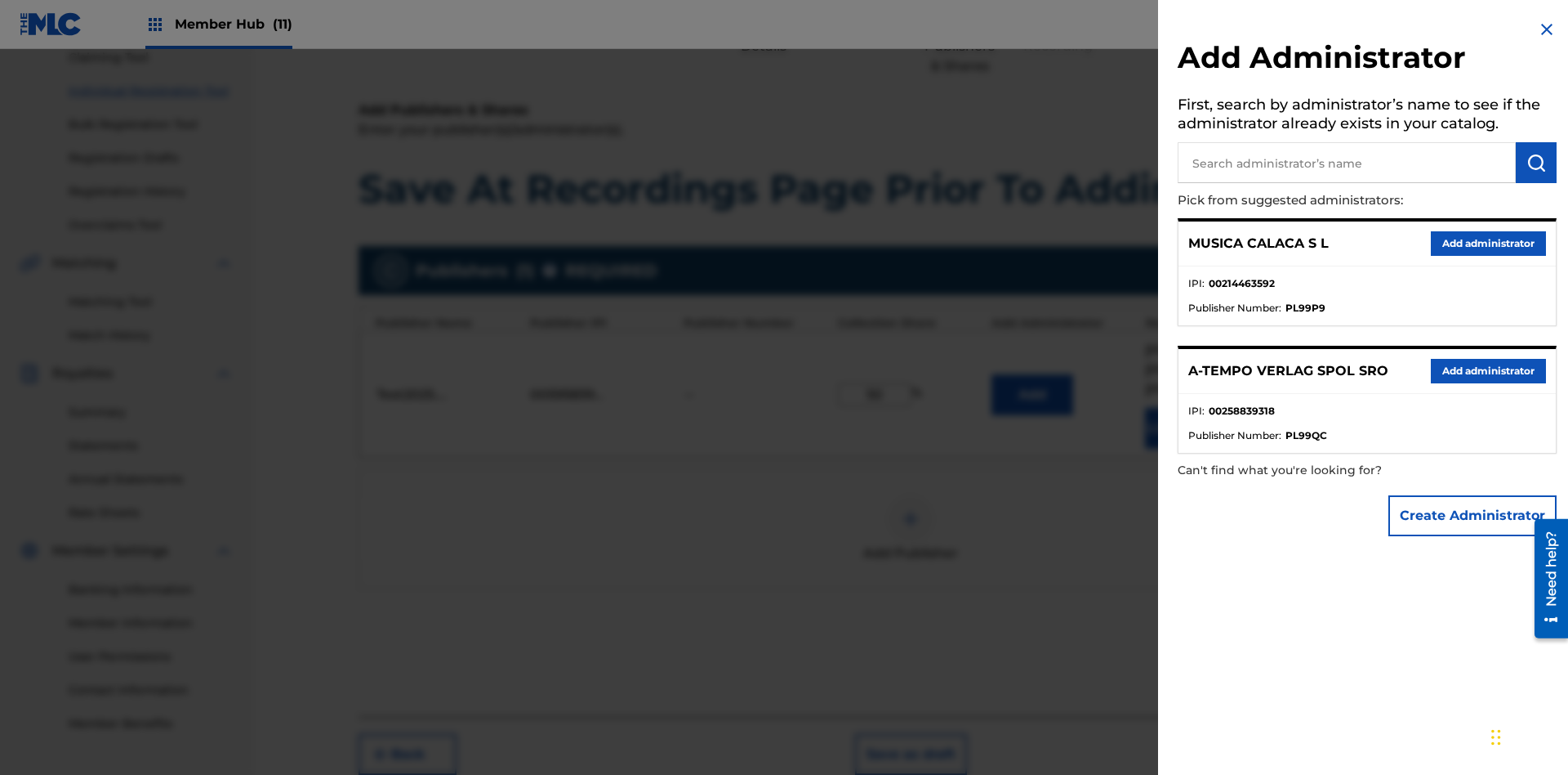
click at [1347, 163] on input "text" at bounding box center [1346, 163] width 338 height 41
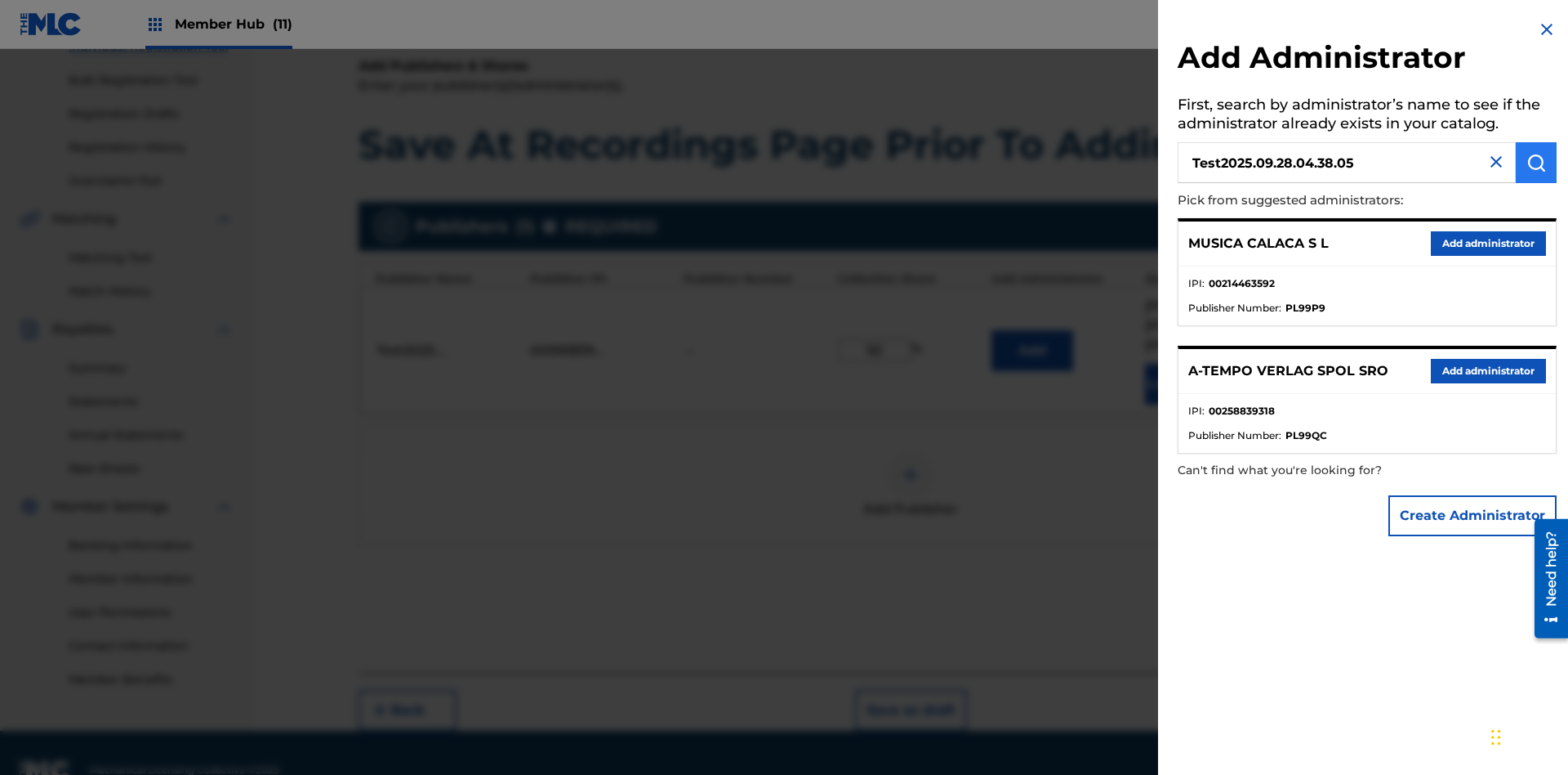
type input "Test2025.09.28.04.38.05"
click at [1537, 163] on img "submit" at bounding box center [1536, 162] width 19 height 19
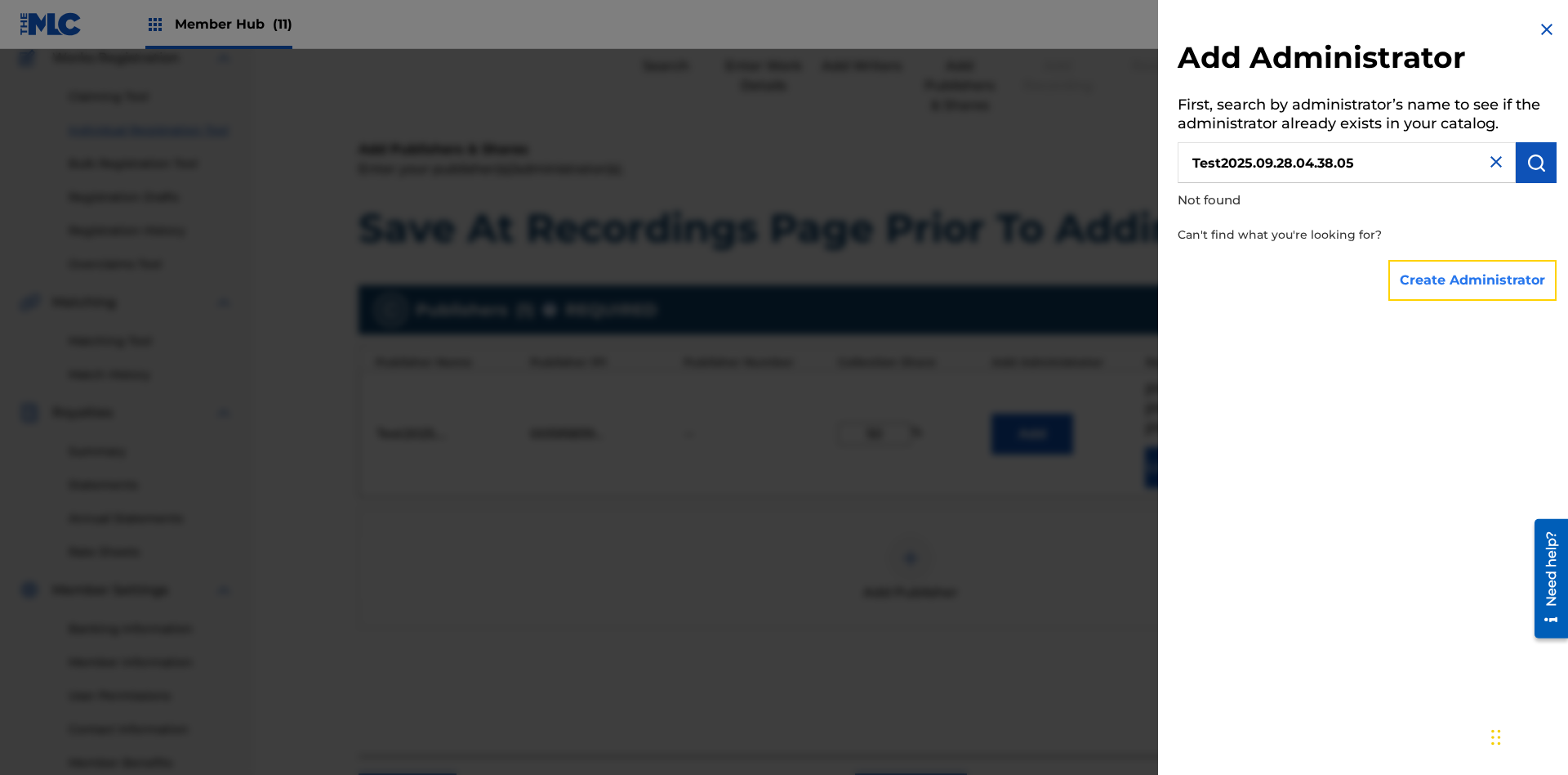
click at [1474, 280] on button "Create Administrator" at bounding box center [1473, 280] width 168 height 41
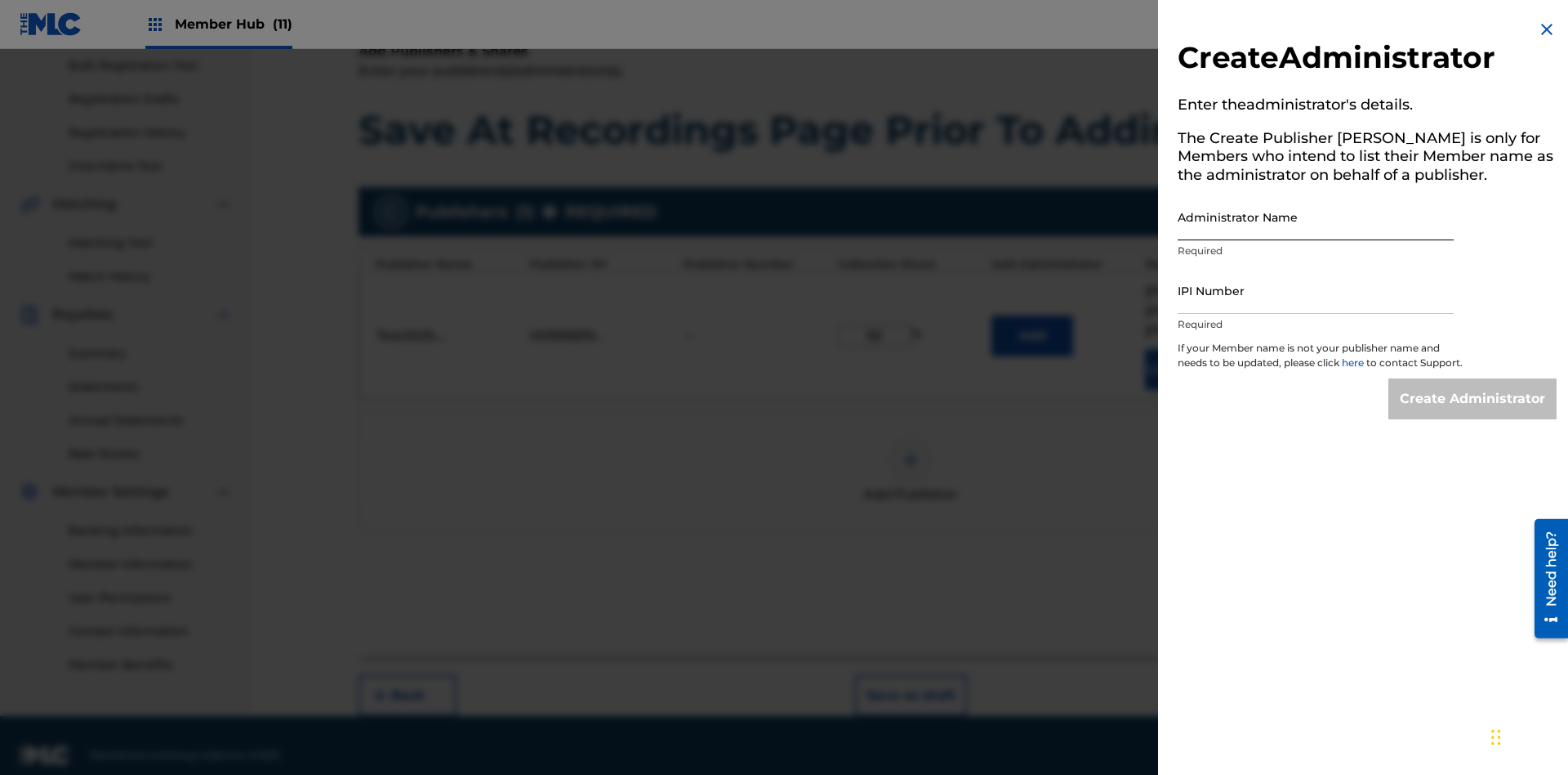
click at [1316, 216] on input "Administrator Name" at bounding box center [1315, 217] width 276 height 46
type input "Test2025.09.28.04.38.10"
click at [1316, 290] on input "IPI Number" at bounding box center [1315, 290] width 276 height 46
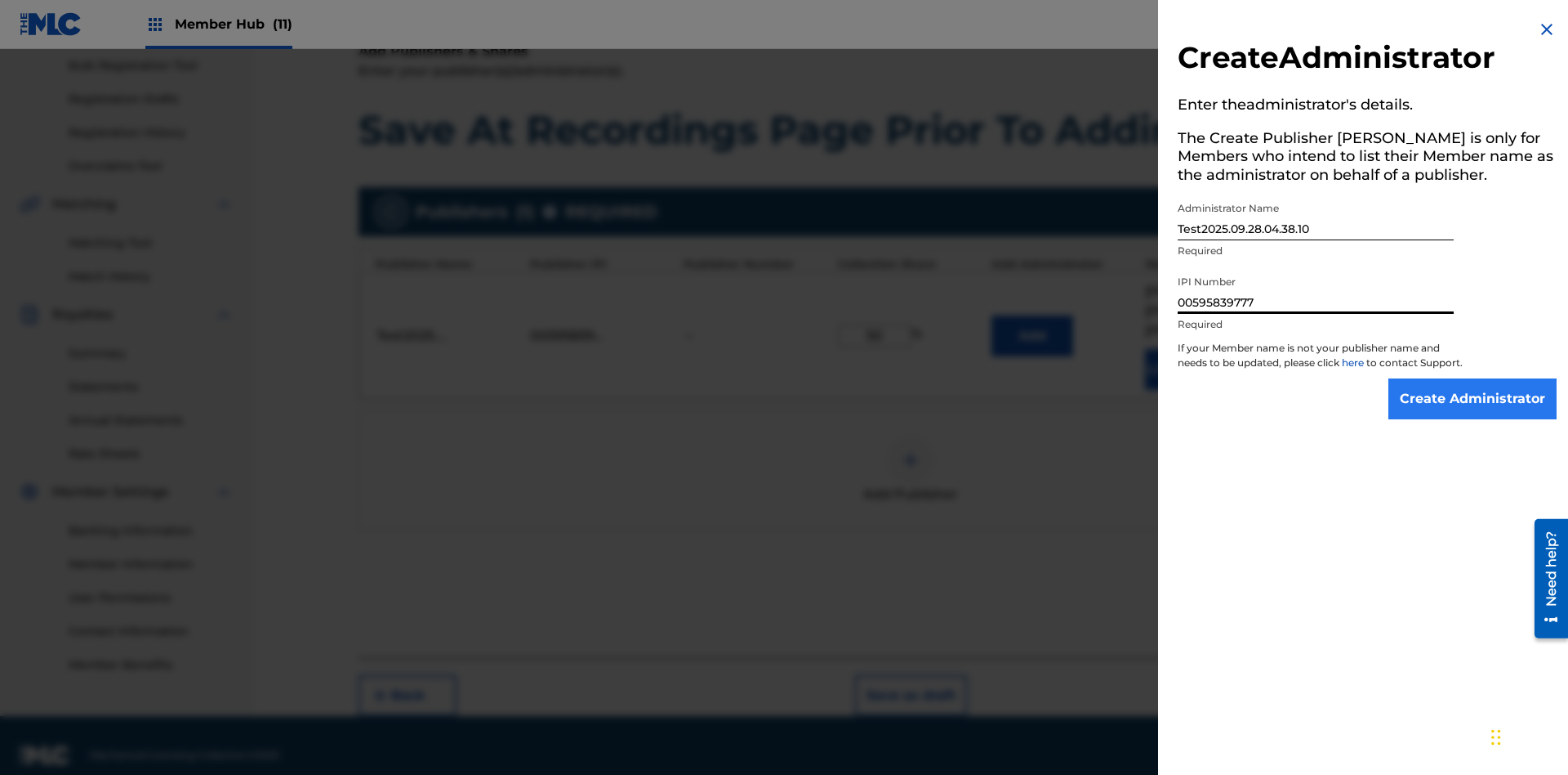
type input "00595839777"
click at [1474, 414] on input "Create Administrator" at bounding box center [1473, 399] width 168 height 41
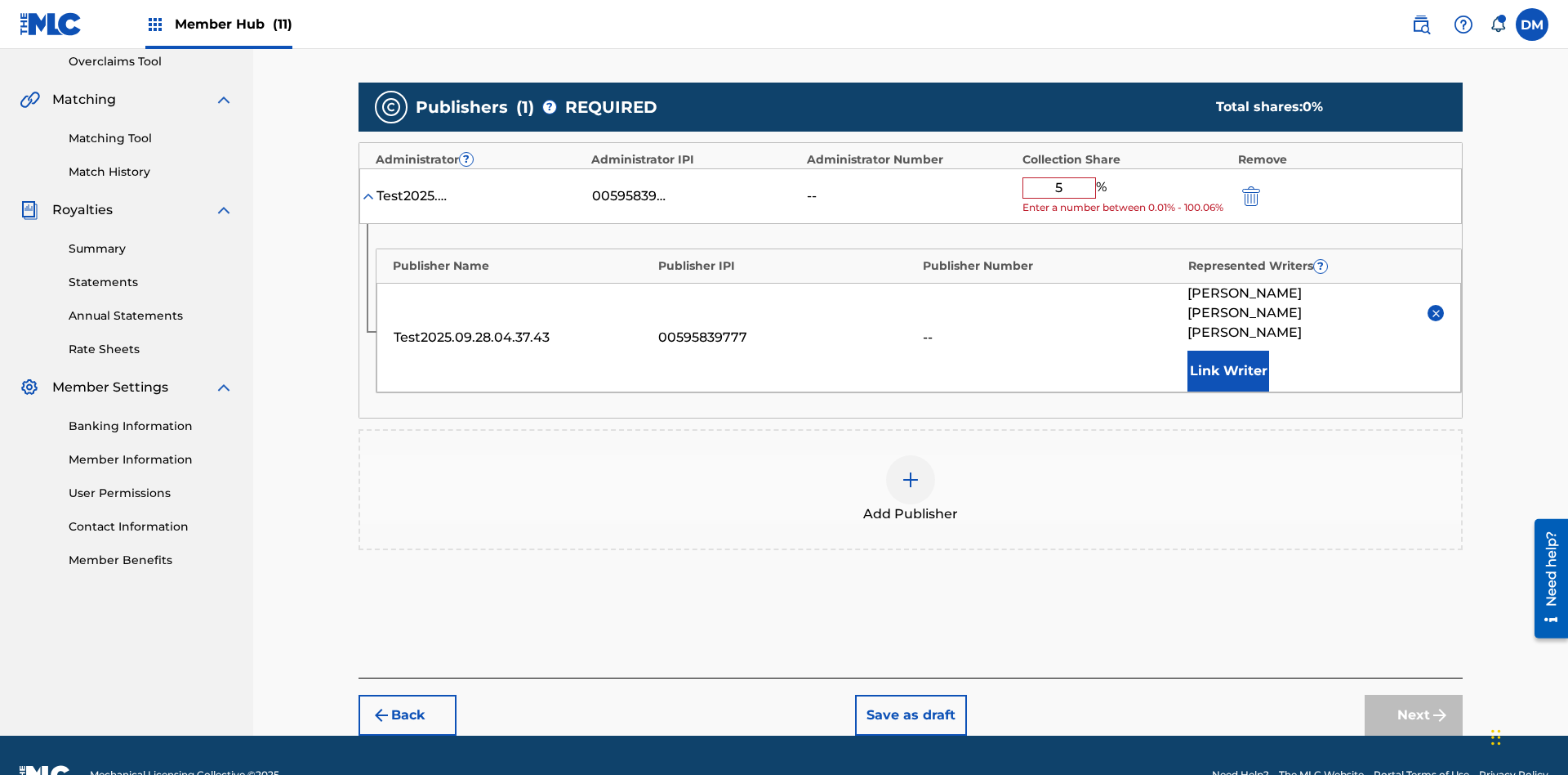
type input "50"
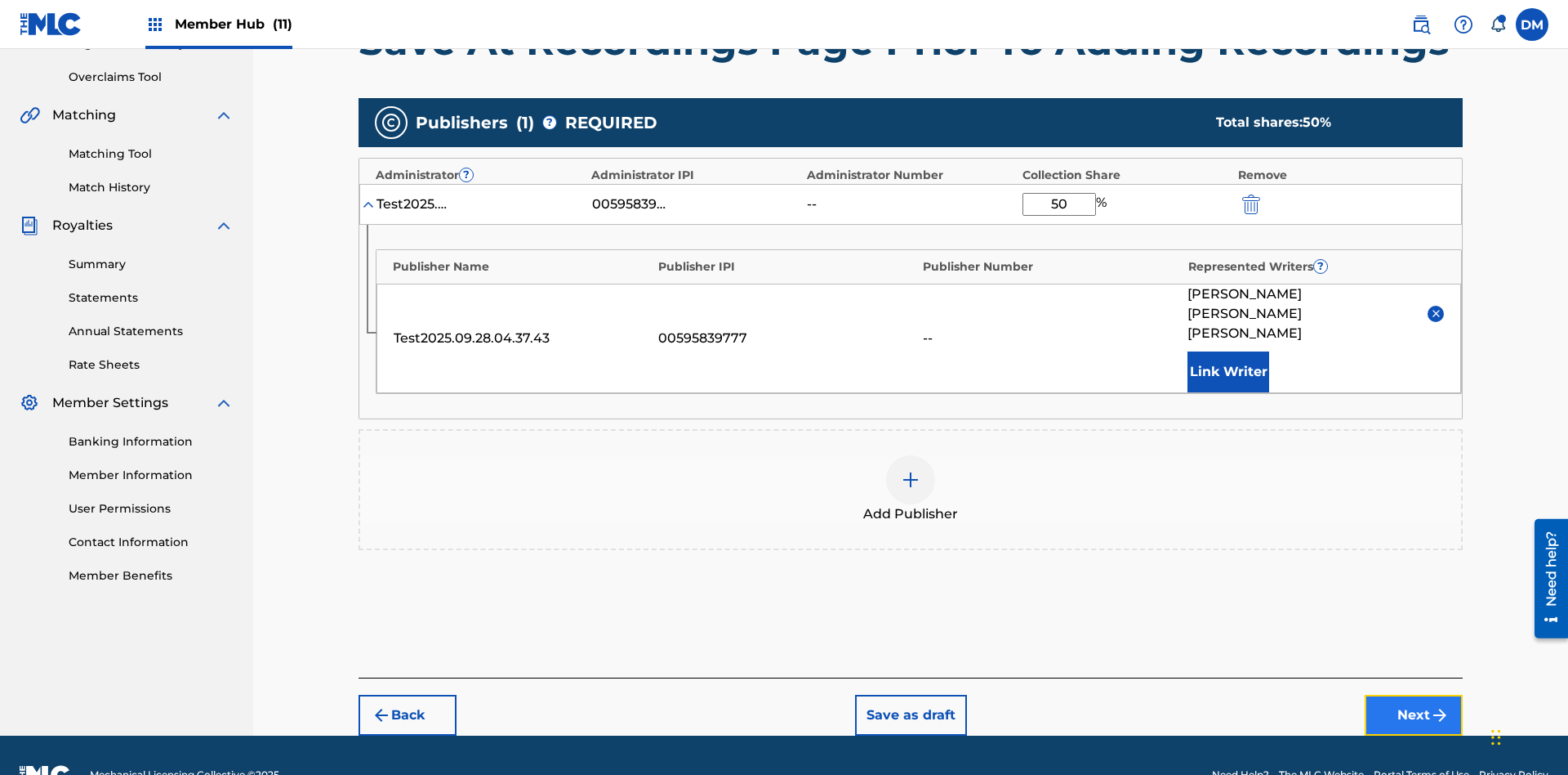
click at [1414, 695] on button "Next" at bounding box center [1414, 715] width 98 height 41
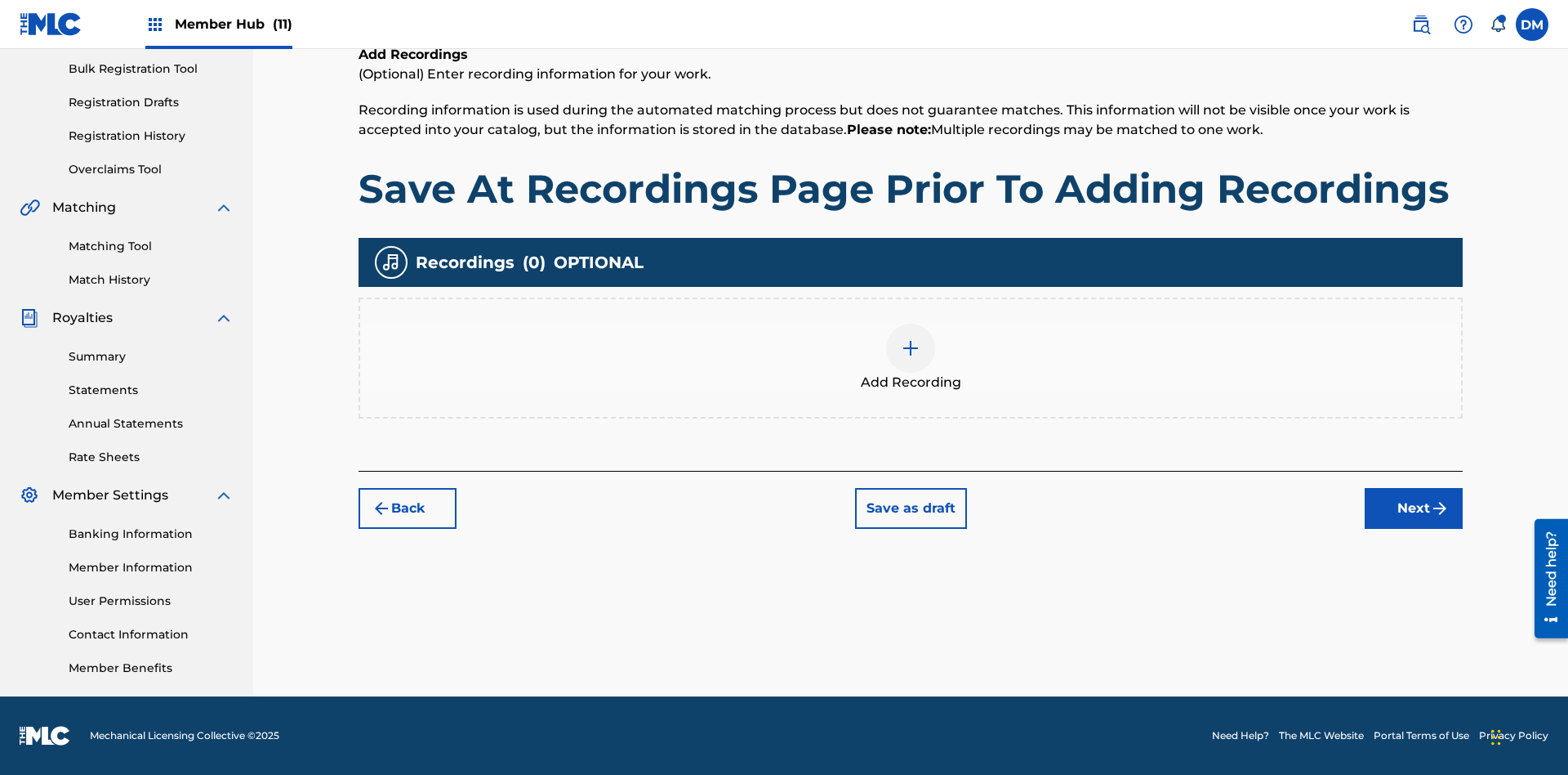
scroll to position [238, 0]
click at [910, 507] on button "Save as draft" at bounding box center [911, 508] width 112 height 41
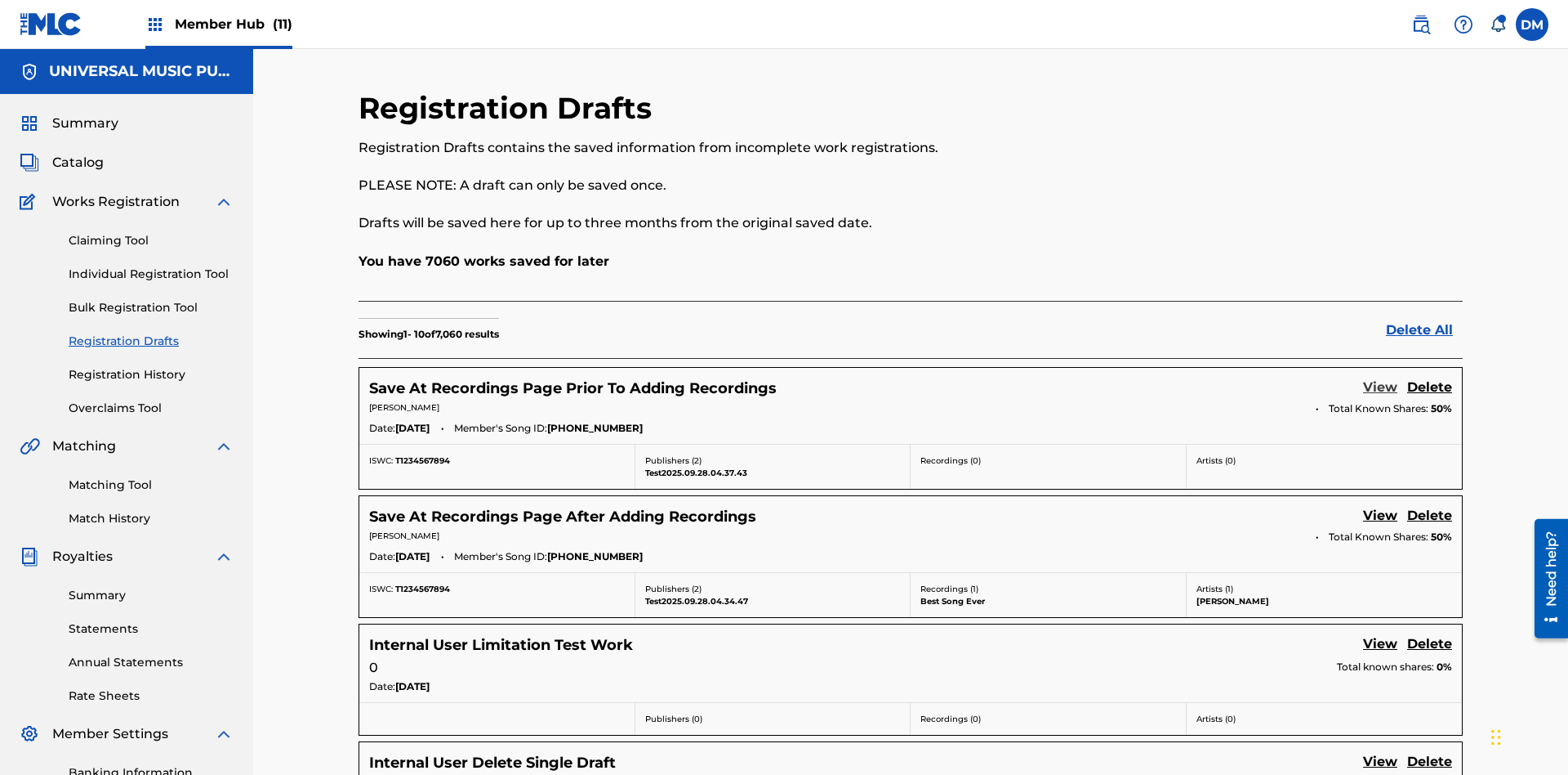
click at [1381, 378] on link "View" at bounding box center [1380, 389] width 34 height 22
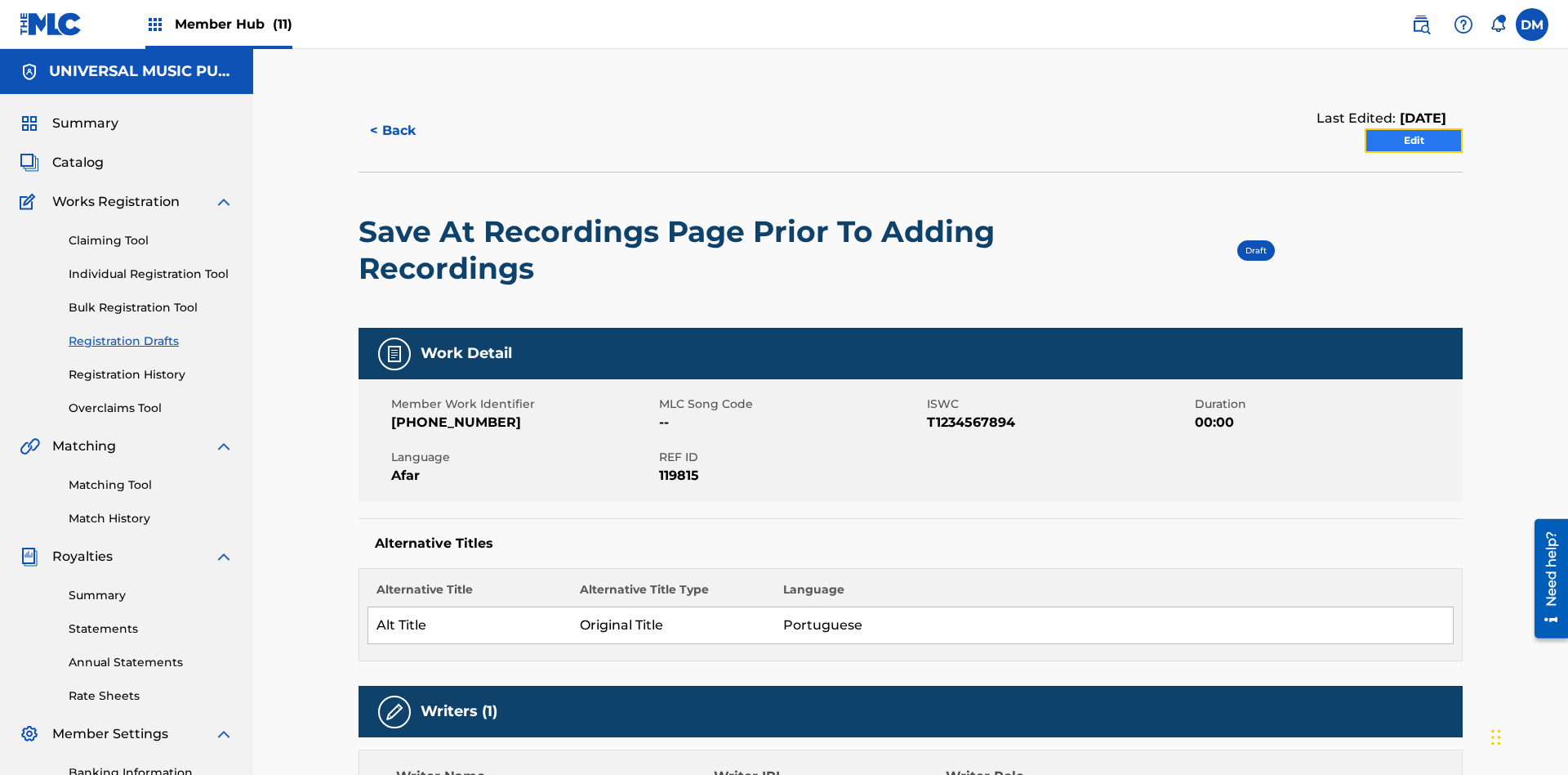
click at [1414, 128] on link "Edit" at bounding box center [1414, 140] width 98 height 25
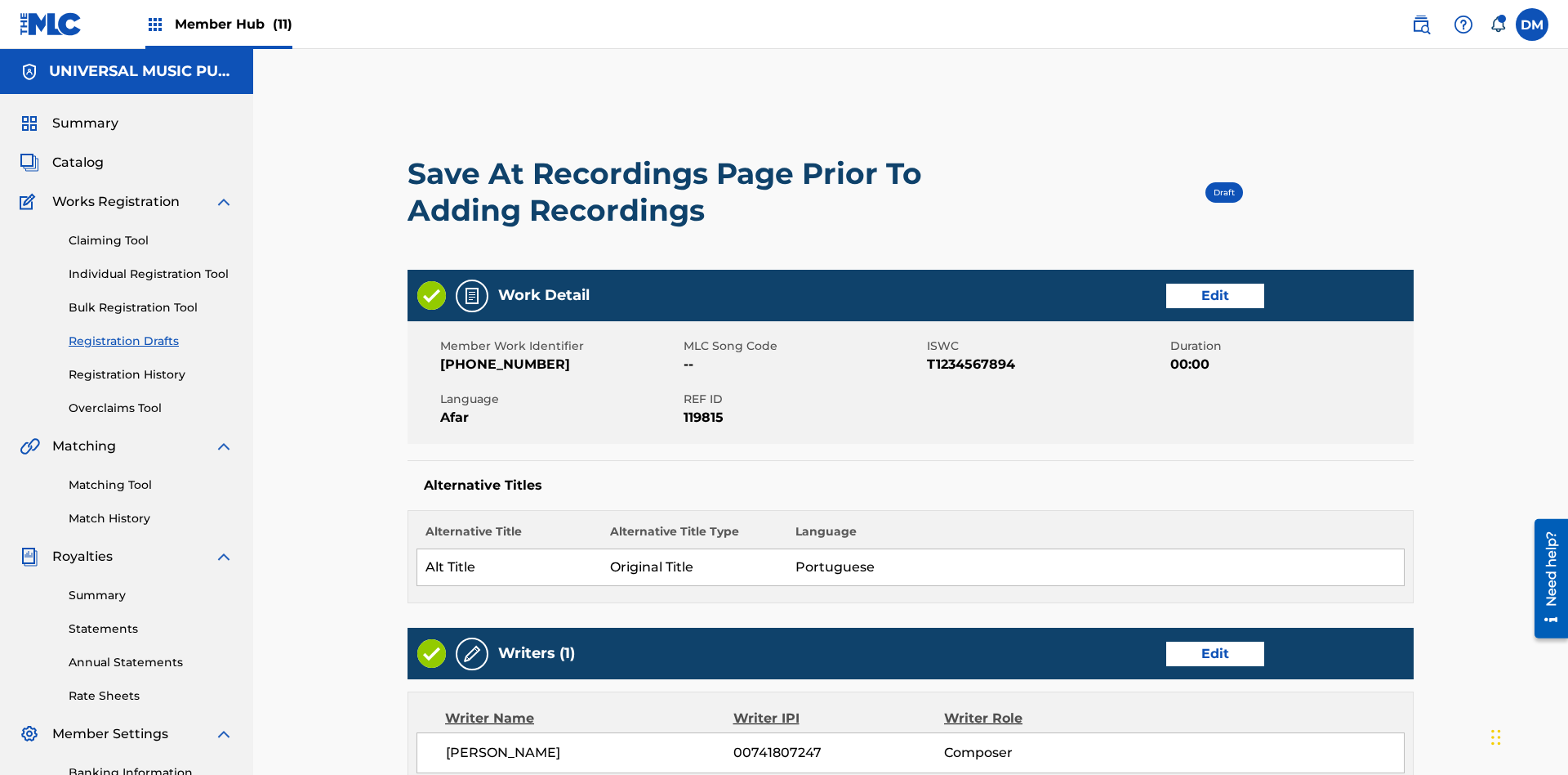
scroll to position [450, 407]
